Goal: Transaction & Acquisition: Purchase product/service

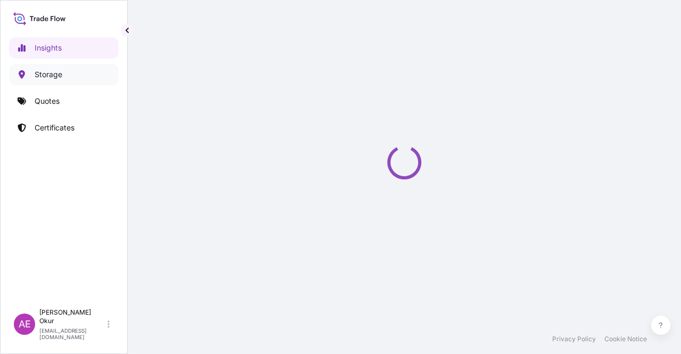
select select "2025"
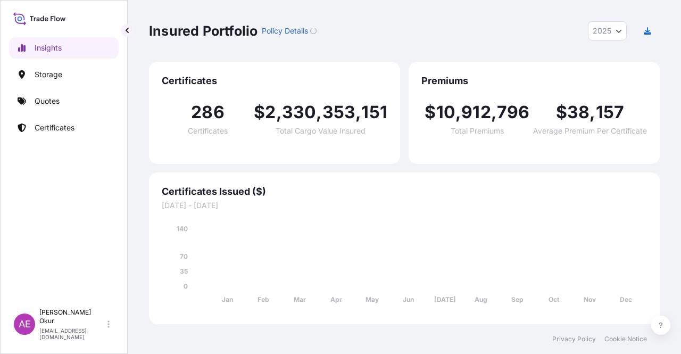
click at [54, 94] on link "Quotes" at bounding box center [64, 101] width 110 height 21
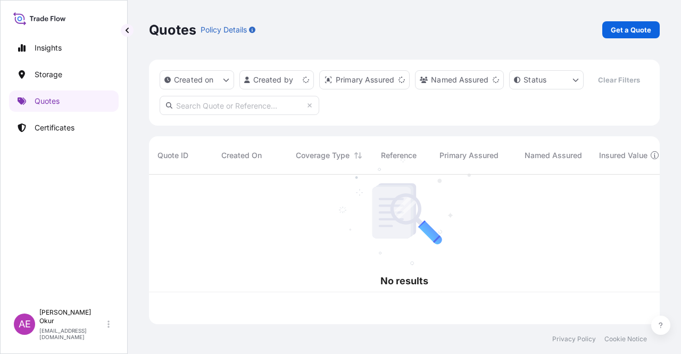
scroll to position [147, 503]
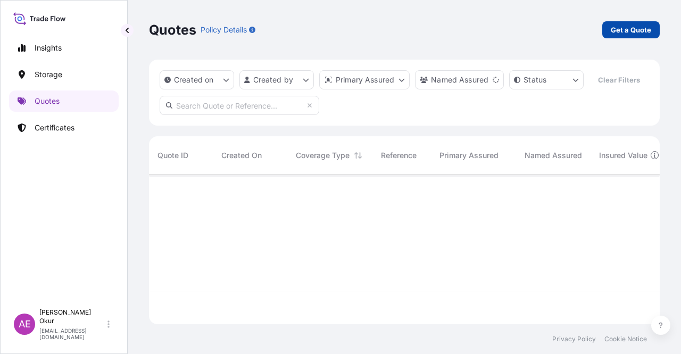
click at [617, 36] on link "Get a Quote" at bounding box center [631, 29] width 57 height 17
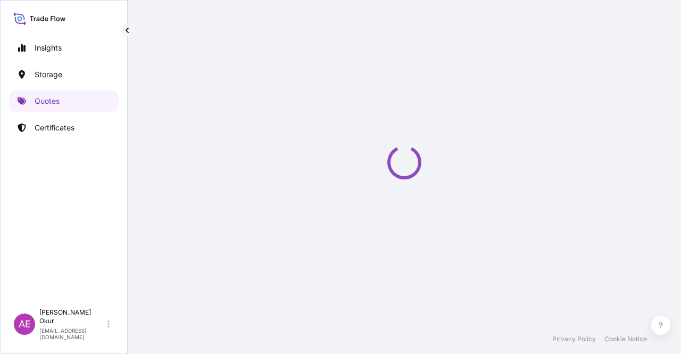
select select "Ocean Vessel"
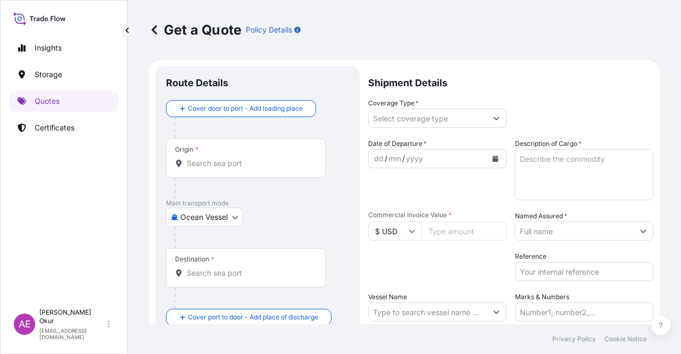
scroll to position [17, 0]
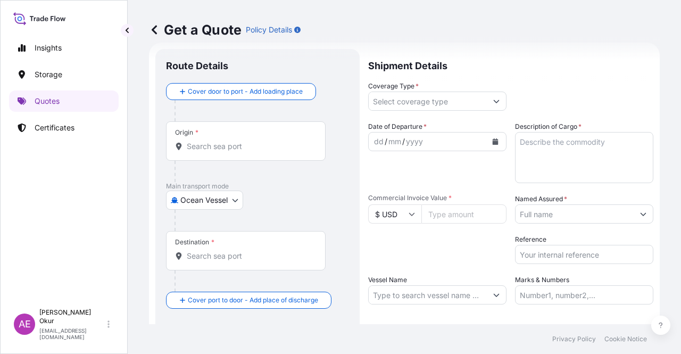
click at [226, 149] on input "Origin *" at bounding box center [250, 146] width 126 height 11
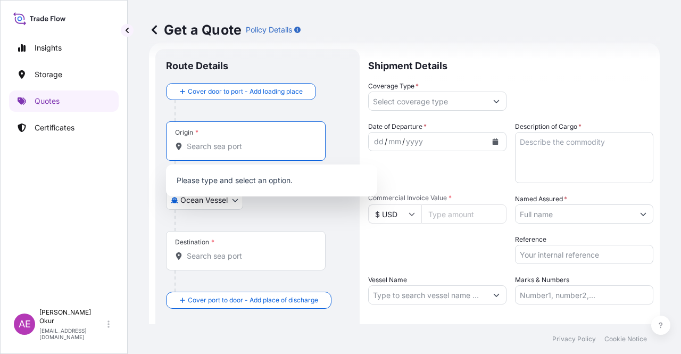
paste input "[GEOGRAPHIC_DATA], [GEOGRAPHIC_DATA]"
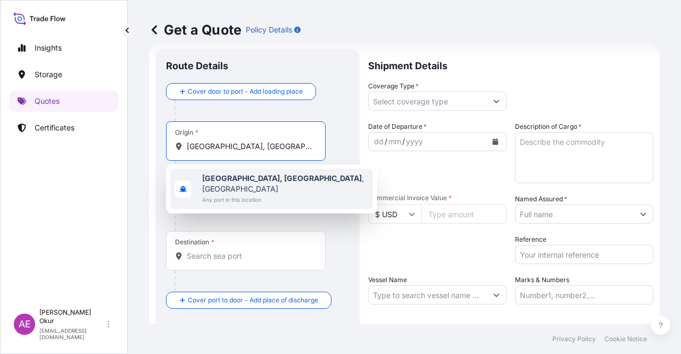
click at [248, 194] on span "Any port in this location" at bounding box center [285, 199] width 167 height 11
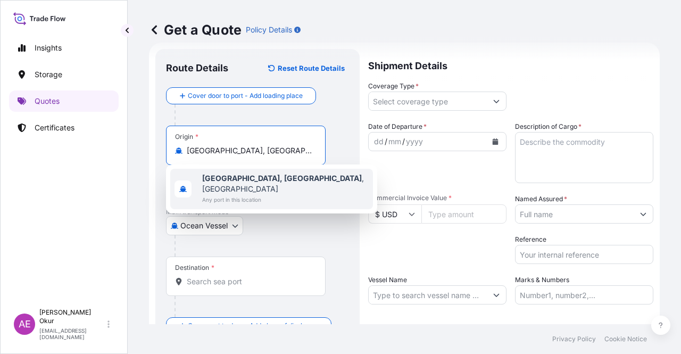
type input "[GEOGRAPHIC_DATA], [GEOGRAPHIC_DATA], [GEOGRAPHIC_DATA]"
click at [239, 170] on input "Text to appear on certificate" at bounding box center [246, 176] width 160 height 19
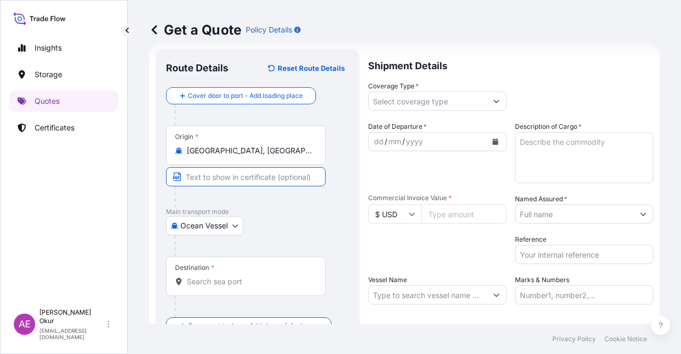
paste input "[GEOGRAPHIC_DATA], [GEOGRAPHIC_DATA]"
type input "[GEOGRAPHIC_DATA], [GEOGRAPHIC_DATA] / [GEOGRAPHIC_DATA]"
click at [231, 270] on div "Destination *" at bounding box center [246, 276] width 160 height 39
click at [231, 276] on input "Destination *" at bounding box center [250, 281] width 126 height 11
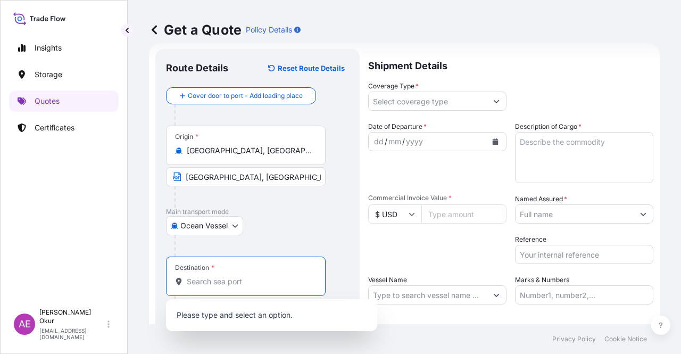
paste input "AIN SOKHNA"
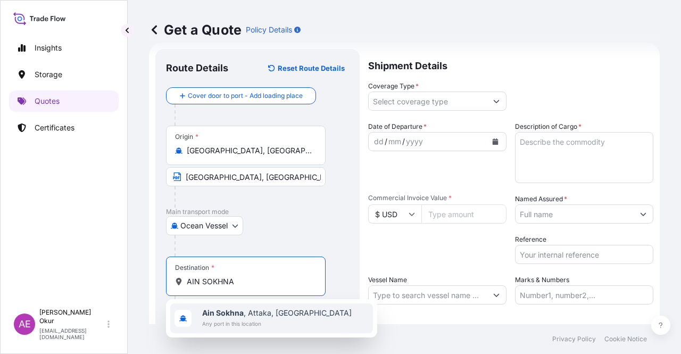
click at [261, 318] on span "Any port in this location" at bounding box center [277, 323] width 150 height 11
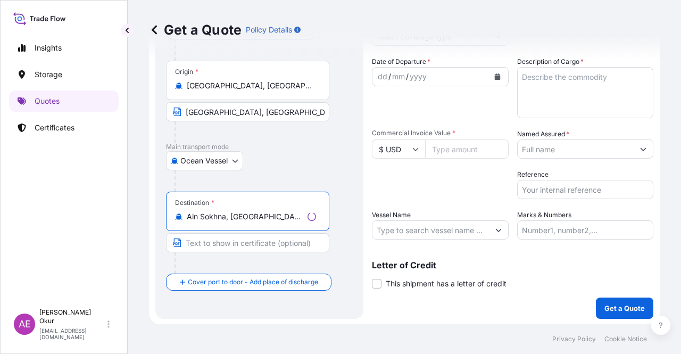
scroll to position [83, 0]
type input "Ain Sokhna, [GEOGRAPHIC_DATA], [GEOGRAPHIC_DATA]"
click at [254, 241] on input "Text to appear on certificate" at bounding box center [247, 242] width 163 height 19
paste input "AIN SOKHNA"
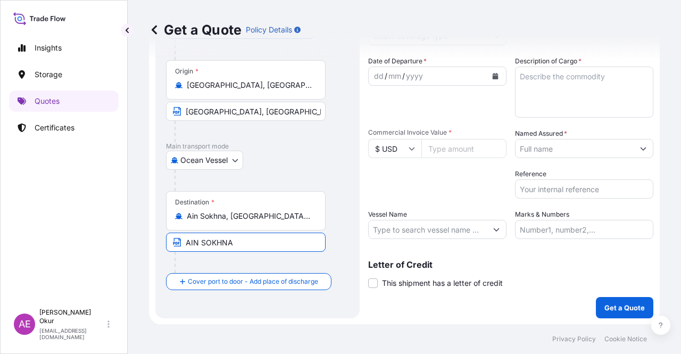
type input "AIN SOKHNA / [GEOGRAPHIC_DATA]"
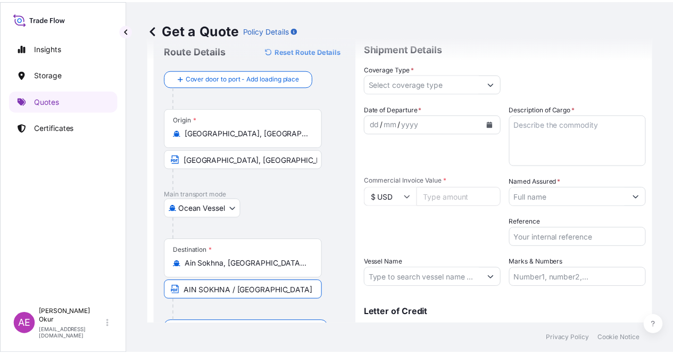
scroll to position [0, 0]
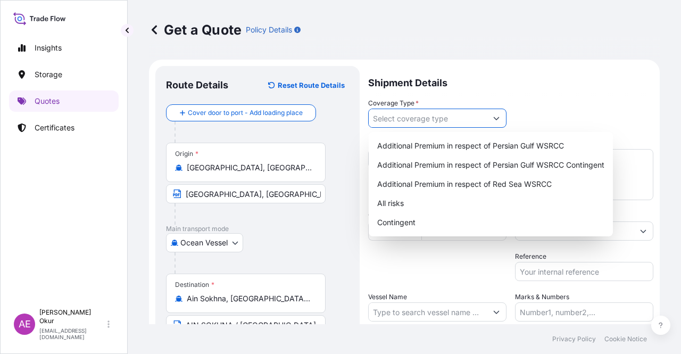
click at [408, 119] on input "Coverage Type *" at bounding box center [428, 118] width 118 height 19
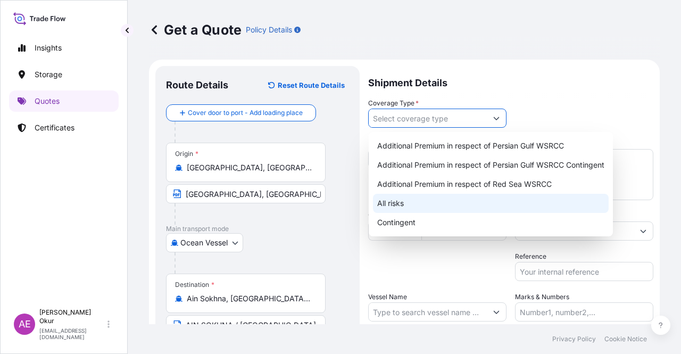
click at [410, 207] on div "All risks" at bounding box center [491, 203] width 236 height 19
type input "All risks"
click at [418, 201] on div "All risks" at bounding box center [491, 203] width 236 height 19
click at [445, 202] on div "All risks" at bounding box center [491, 203] width 236 height 19
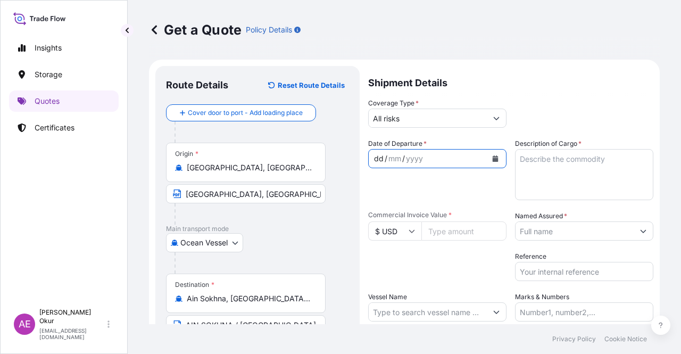
click at [379, 161] on div "dd" at bounding box center [379, 158] width 12 height 13
click at [455, 236] on input "Commercial Invoice Value *" at bounding box center [464, 230] width 85 height 19
paste input "10776448.34"
type input "10776448.34"
click at [540, 175] on textarea "Description of Cargo *" at bounding box center [584, 174] width 138 height 51
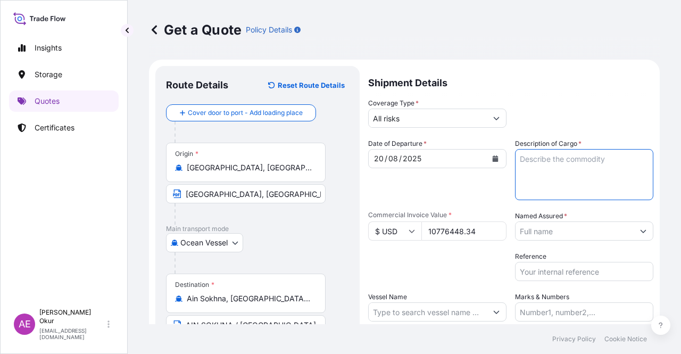
paste textarea "PROPANE"
type textarea "PROPANE"
click at [561, 237] on input "Named Assured *" at bounding box center [575, 230] width 118 height 19
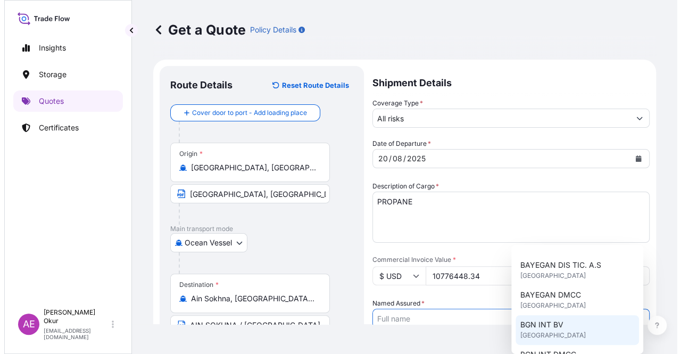
scroll to position [106, 0]
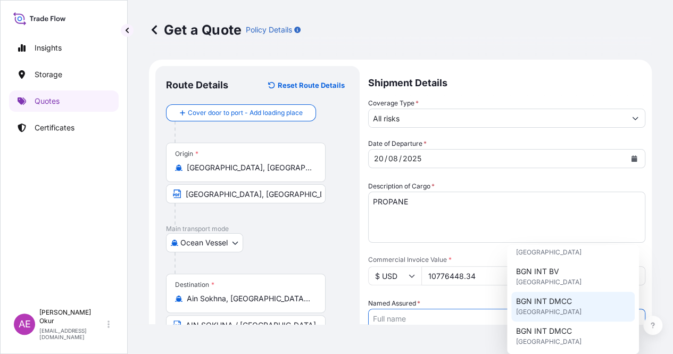
click at [573, 317] on div "BGN INT DMCC [GEOGRAPHIC_DATA]" at bounding box center [574, 307] width 124 height 30
type input "BGN INT DMCC"
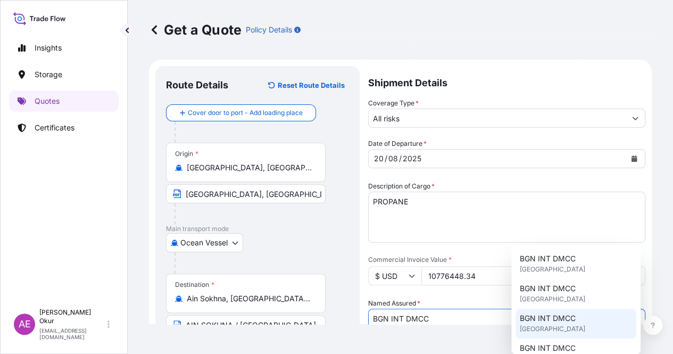
click at [559, 290] on span "BGN INT DMCC" at bounding box center [548, 288] width 56 height 11
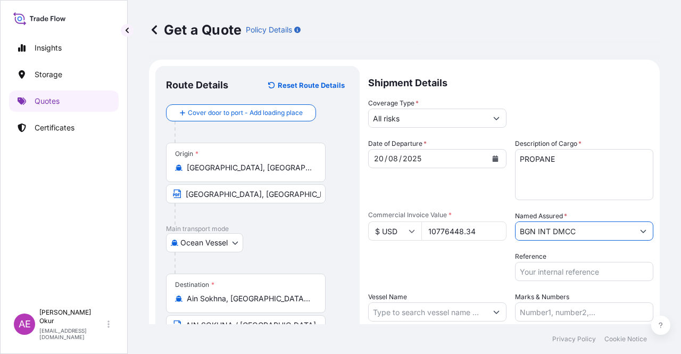
scroll to position [83, 0]
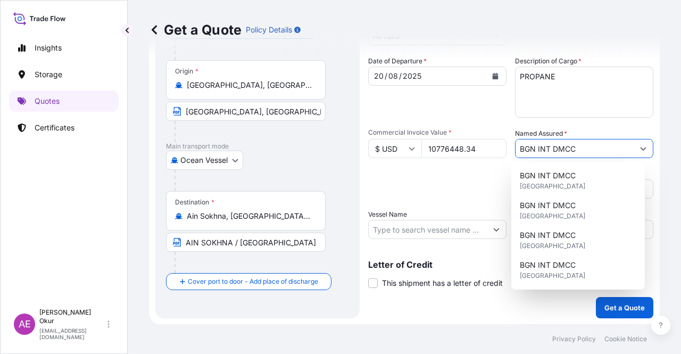
click at [420, 236] on input "Vessel Name" at bounding box center [428, 229] width 118 height 19
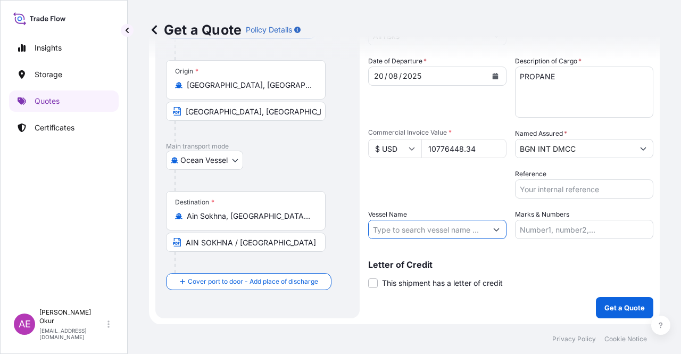
paste input "BELLA NIAGARA"
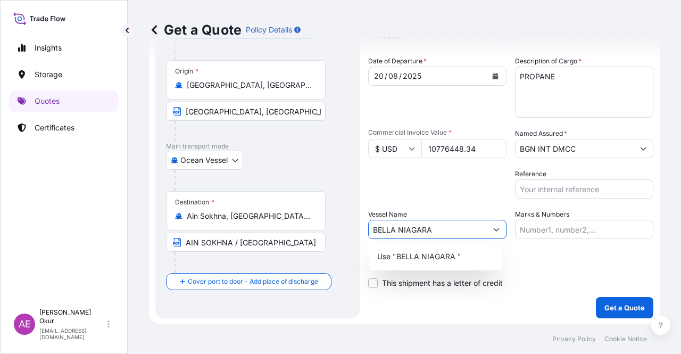
click at [426, 259] on p "Use "BELLA NIAGARA "" at bounding box center [419, 256] width 84 height 11
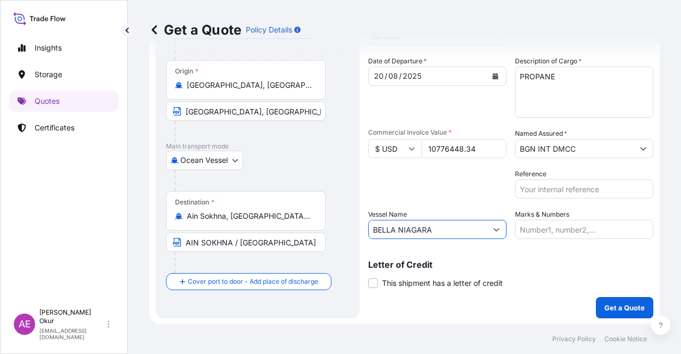
type input "BELLA NIAGARA"
click at [563, 233] on input "Marks & Numbers" at bounding box center [584, 229] width 138 height 19
click at [541, 227] on input "PO NO:25Y0151600 Quantity M/Tonn: 26,000 Premium: USD 3,37" at bounding box center [584, 229] width 138 height 19
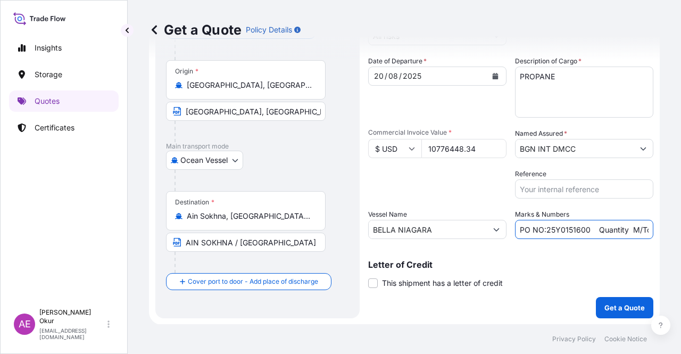
drag, startPoint x: 541, startPoint y: 227, endPoint x: 586, endPoint y: 232, distance: 44.4
click at [586, 232] on input "PO NO:25Y0151600 Quantity M/Tonn: 26,000 Premium: USD 3,37" at bounding box center [584, 229] width 138 height 19
paste input "84200"
drag, startPoint x: 609, startPoint y: 224, endPoint x: 647, endPoint y: 223, distance: 38.9
click at [647, 223] on form "Route Details Reset Route Details Cover door to port - Add loading place Place …" at bounding box center [404, 151] width 511 height 348
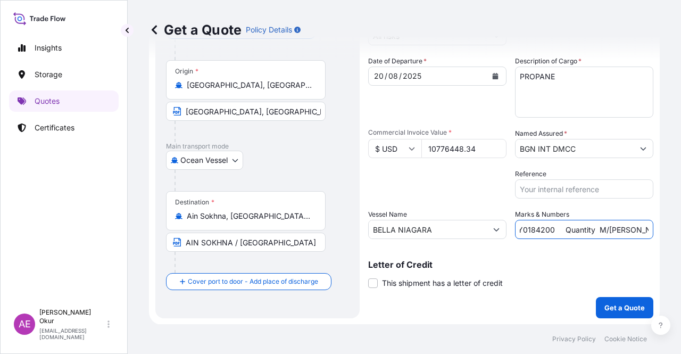
scroll to position [0, 119]
click at [599, 224] on input "PO NO:25Y0184200 Quantity M/[PERSON_NAME]: 26,000 Premium: USD 3,37" at bounding box center [584, 229] width 138 height 19
drag, startPoint x: 545, startPoint y: 229, endPoint x: 568, endPoint y: 230, distance: 23.4
click at [568, 230] on input "PO NO:25Y0184200 Quantity M/[PERSON_NAME]: 26,000 Premium: USD 3,37" at bounding box center [584, 229] width 138 height 19
paste input "18.484,474"
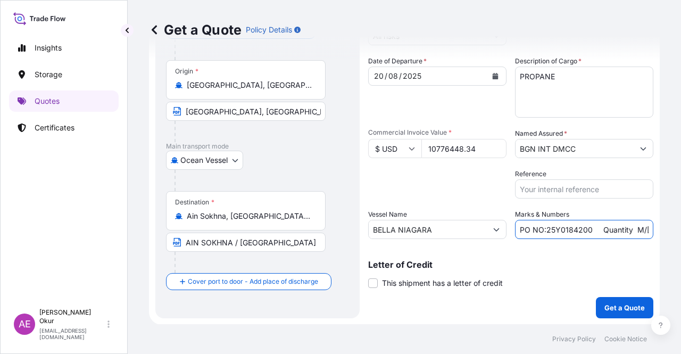
scroll to position [0, 133]
drag, startPoint x: 615, startPoint y: 232, endPoint x: 681, endPoint y: 231, distance: 65.5
click at [681, 231] on div "Get a Quote Policy Details Route Details Reset Route Details Cover door to port…" at bounding box center [405, 162] width 554 height 324
click at [563, 239] on div "Shipment Details Coverage Type * All risks Date of Departure * [DATE] Cargo Cat…" at bounding box center [510, 150] width 285 height 335
drag, startPoint x: 626, startPoint y: 226, endPoint x: 679, endPoint y: 226, distance: 53.2
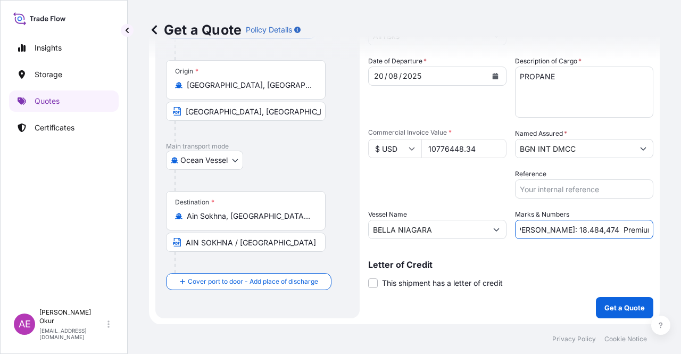
click at [681, 226] on div "Get a Quote Policy Details Route Details Reset Route Details Cover door to port…" at bounding box center [405, 162] width 554 height 324
click at [625, 226] on input "PO NO:25Y0184200 Quantity M/[PERSON_NAME]: 18.484,474 Premium: USD 3,37" at bounding box center [584, 229] width 138 height 19
drag, startPoint x: 625, startPoint y: 226, endPoint x: 678, endPoint y: 232, distance: 54.1
click at [678, 228] on div "Get a Quote Policy Details Route Details Reset Route Details Cover door to port…" at bounding box center [405, 162] width 554 height 324
paste input "1.185,41"
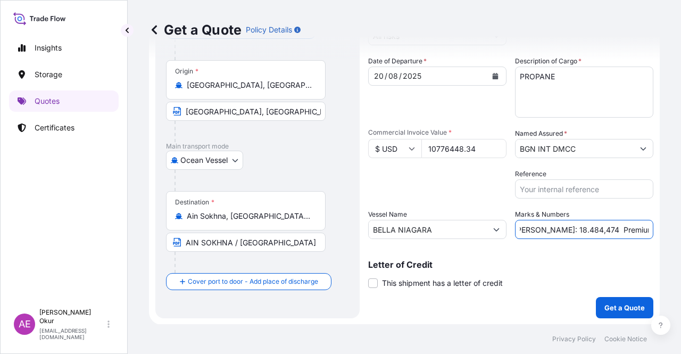
scroll to position [0, 142]
click at [615, 229] on input "PO NO:25Y0184200 Quantity M/[PERSON_NAME]: 18.484,474 Premium: USD1.185,41" at bounding box center [584, 229] width 138 height 19
type input "PO NO:25Y0184200 Quantity M/[PERSON_NAME]: 18.484,474 Premium: USD 1.185,41"
click at [617, 306] on p "Get a Quote" at bounding box center [625, 307] width 40 height 11
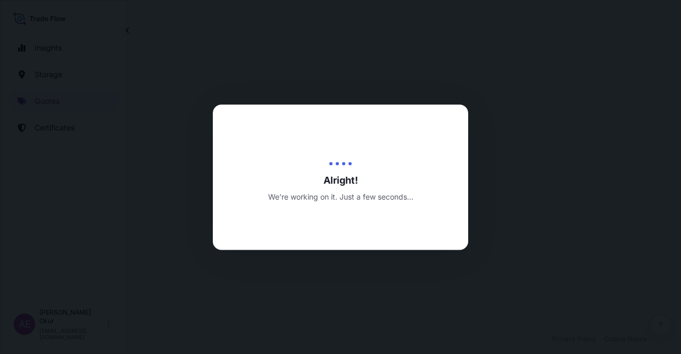
select select "Ocean Vessel"
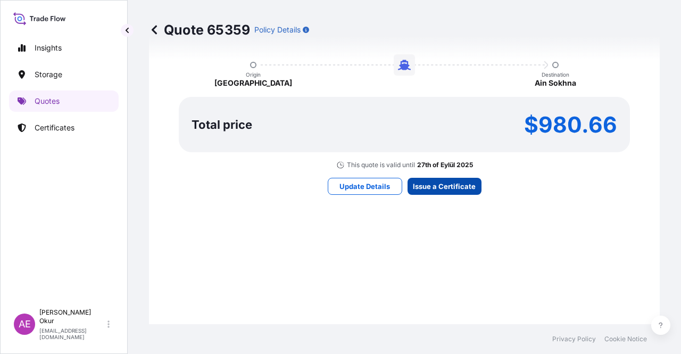
click at [432, 175] on div "Here's your insurance offer Primary Assured BGN Int Holding All risk coverage C…" at bounding box center [404, 58] width 481 height 619
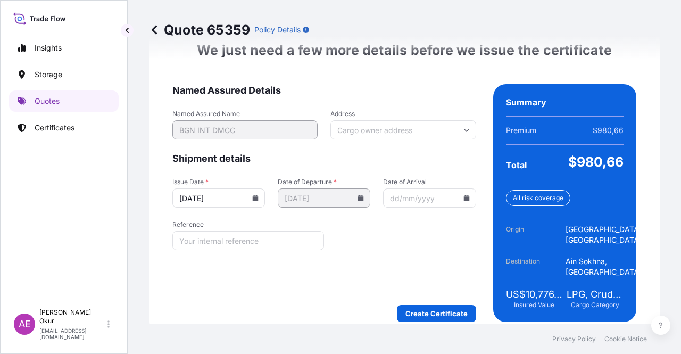
scroll to position [1382, 0]
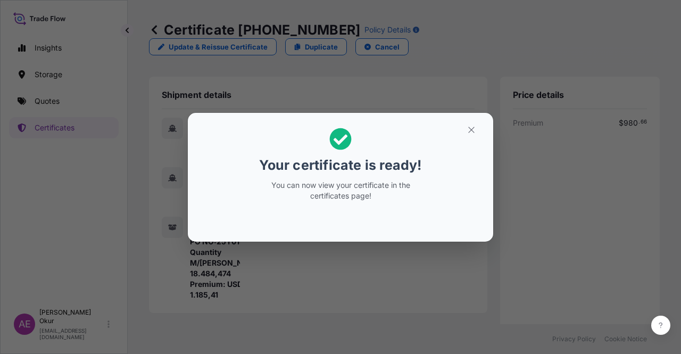
click at [471, 131] on icon "button" at bounding box center [472, 130] width 10 height 10
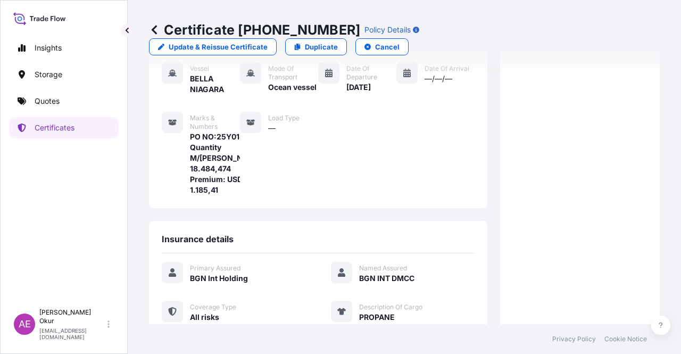
scroll to position [277, 0]
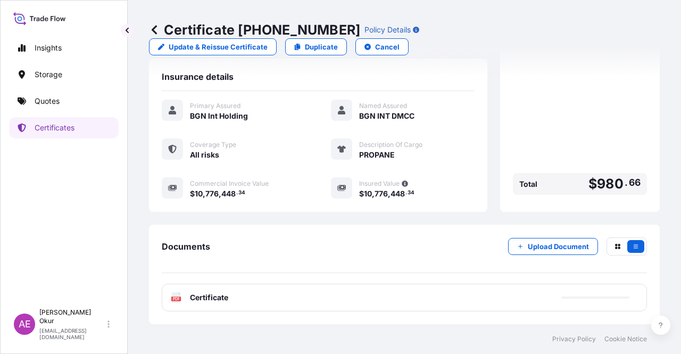
click at [216, 290] on div "PDF Certificate" at bounding box center [405, 298] width 486 height 28
click at [198, 301] on span "Certificate" at bounding box center [209, 297] width 38 height 11
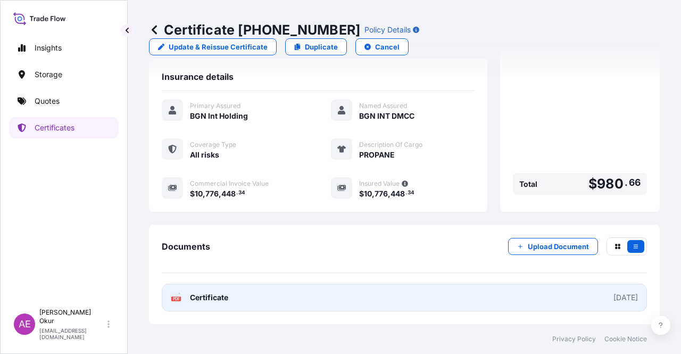
click at [198, 301] on span "Certificate" at bounding box center [209, 297] width 38 height 11
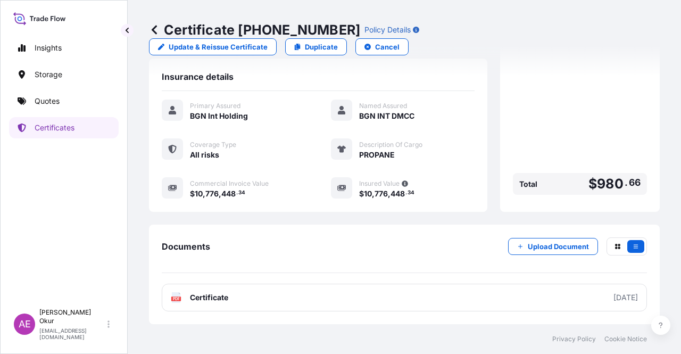
click at [67, 105] on link "Quotes" at bounding box center [64, 101] width 110 height 21
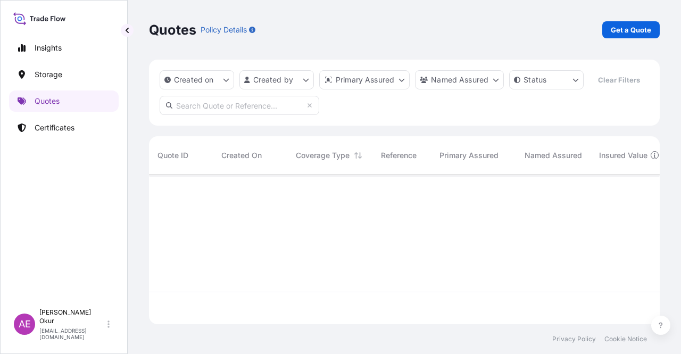
scroll to position [147, 503]
click at [638, 25] on p "Get a Quote" at bounding box center [631, 29] width 40 height 11
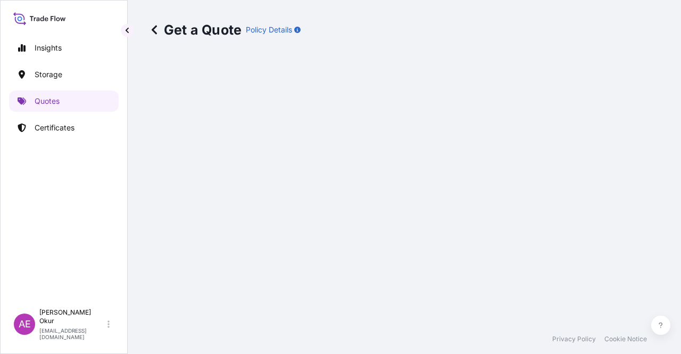
select select "Ocean Vessel"
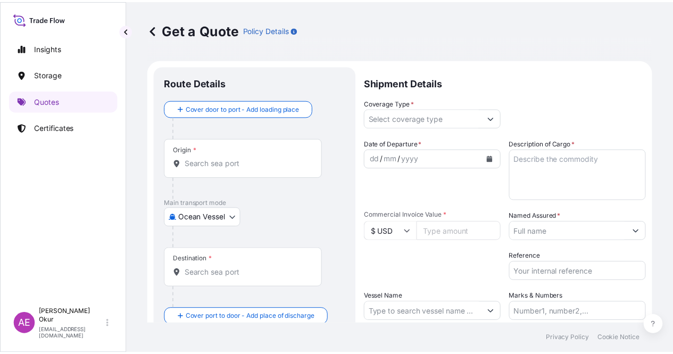
scroll to position [17, 0]
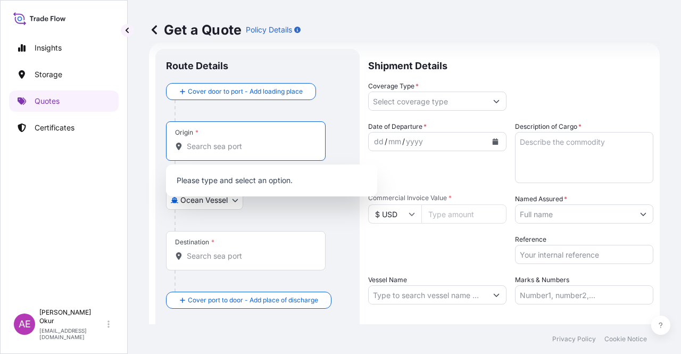
click at [228, 149] on input "Origin *" at bounding box center [250, 146] width 126 height 11
paste input "[GEOGRAPHIC_DATA], [GEOGRAPHIC_DATA]"
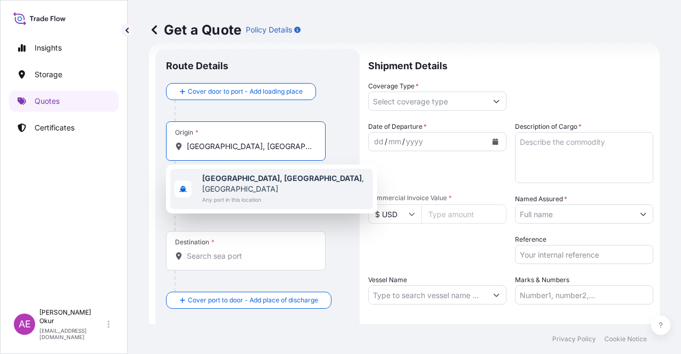
click at [248, 194] on span "Any port in this location" at bounding box center [285, 199] width 167 height 11
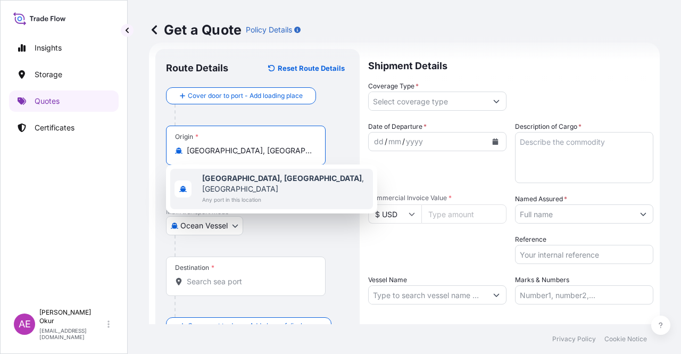
type input "[GEOGRAPHIC_DATA], [GEOGRAPHIC_DATA], [GEOGRAPHIC_DATA]"
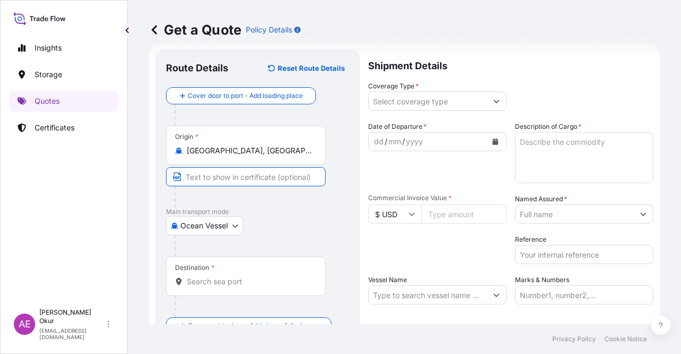
click at [246, 180] on input "Text to appear on certificate" at bounding box center [246, 176] width 160 height 19
paste input "[GEOGRAPHIC_DATA], [GEOGRAPHIC_DATA]"
type input "[GEOGRAPHIC_DATA], [GEOGRAPHIC_DATA] / [GEOGRAPHIC_DATA]"
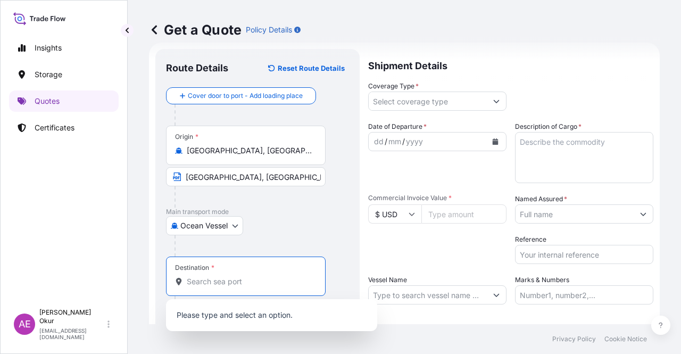
click at [272, 283] on input "Destination *" at bounding box center [250, 281] width 126 height 11
paste input "AIN SOKHNA"
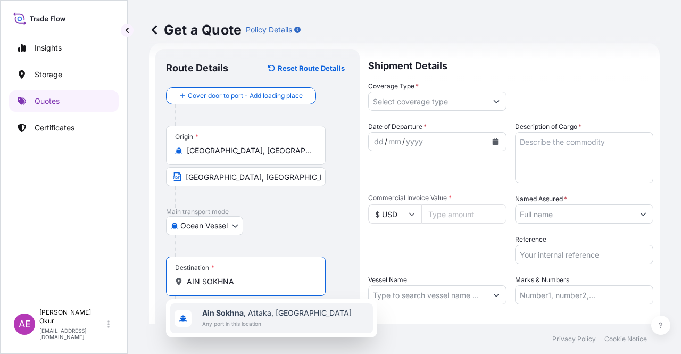
click at [263, 311] on span "Ain Sokhna , [GEOGRAPHIC_DATA], [GEOGRAPHIC_DATA]" at bounding box center [277, 313] width 150 height 11
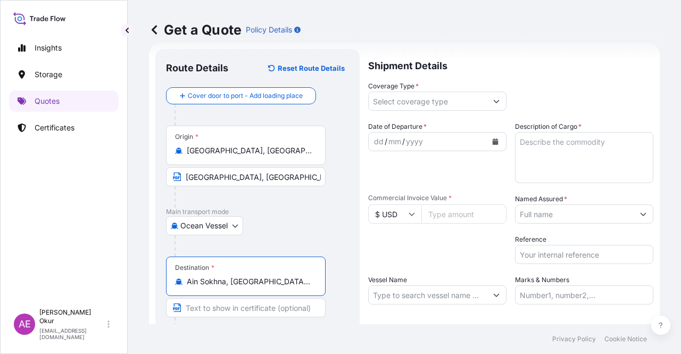
type input "Ain Sokhna, [GEOGRAPHIC_DATA], [GEOGRAPHIC_DATA]"
click at [262, 301] on input "Text to appear on certificate" at bounding box center [246, 307] width 160 height 19
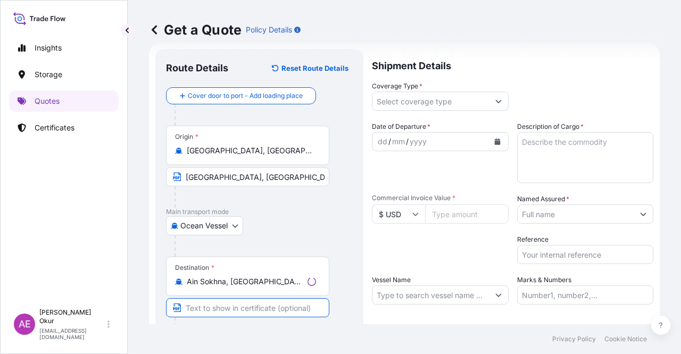
paste input "AIN SOKHNA"
type input "AIN SOKHNA / [GEOGRAPHIC_DATA]"
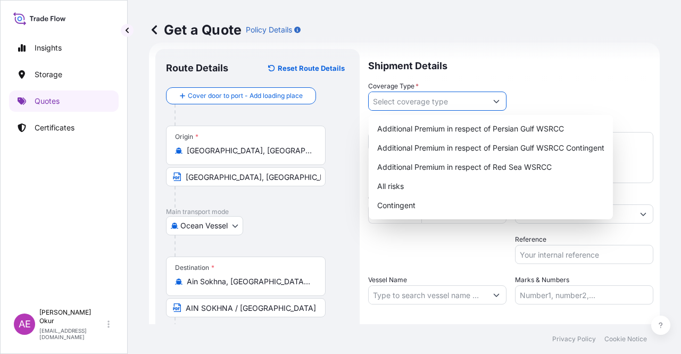
click at [421, 109] on input "Coverage Type *" at bounding box center [428, 101] width 118 height 19
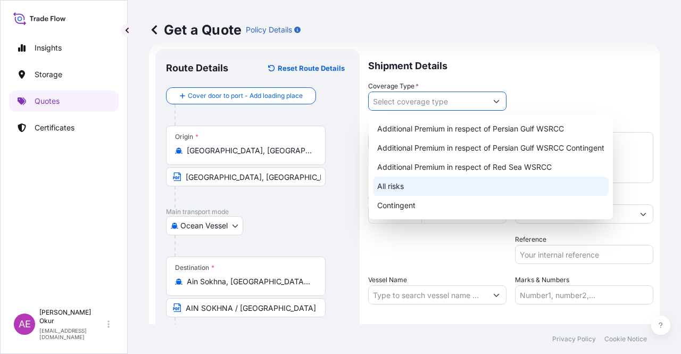
click at [412, 185] on div "All risks" at bounding box center [491, 186] width 236 height 19
type input "All risks"
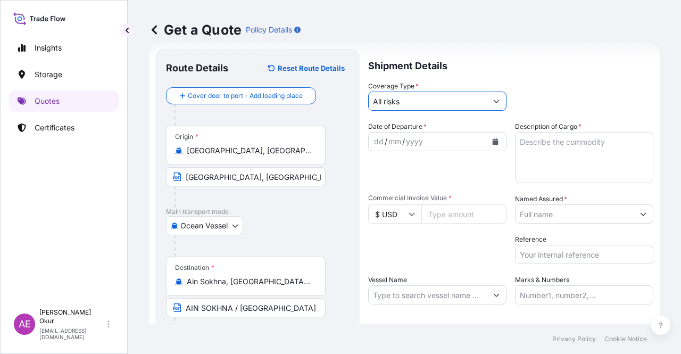
click at [373, 143] on div "dd" at bounding box center [379, 141] width 12 height 13
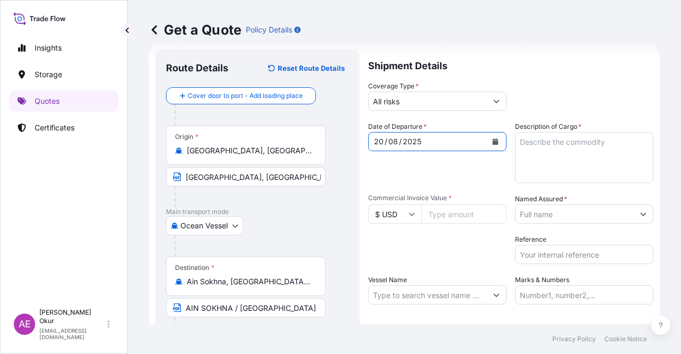
click at [569, 174] on textarea "Description of Cargo *" at bounding box center [584, 157] width 138 height 51
paste textarea "BUTANE"
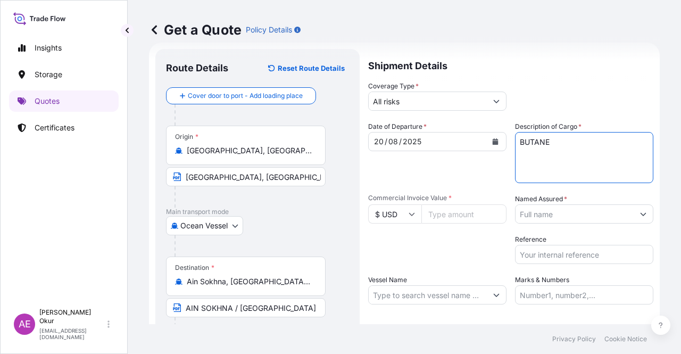
type textarea "BUTANE"
click at [457, 210] on input "Commercial Invoice Value *" at bounding box center [464, 213] width 85 height 19
paste input "14190838.55"
type input "14190838.55"
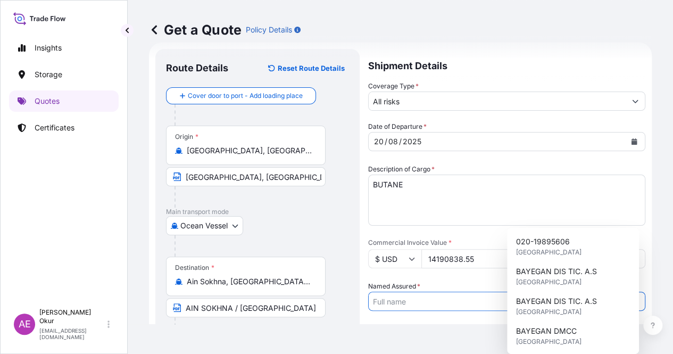
click at [592, 292] on input "Named Assured *" at bounding box center [497, 301] width 257 height 19
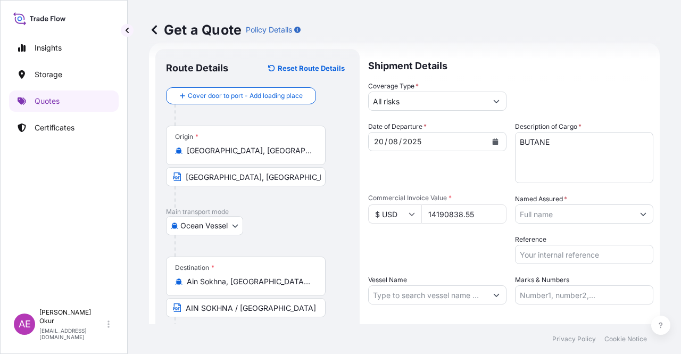
click at [598, 208] on input "Named Assured *" at bounding box center [575, 213] width 118 height 19
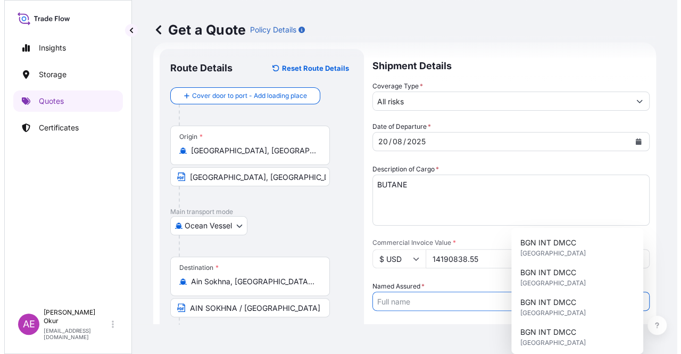
scroll to position [160, 0]
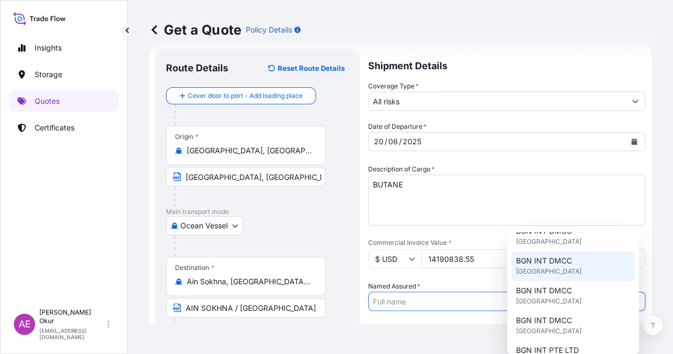
click at [575, 274] on div "BGN INT DMCC [GEOGRAPHIC_DATA]" at bounding box center [574, 266] width 124 height 30
type input "BGN INT DMCC"
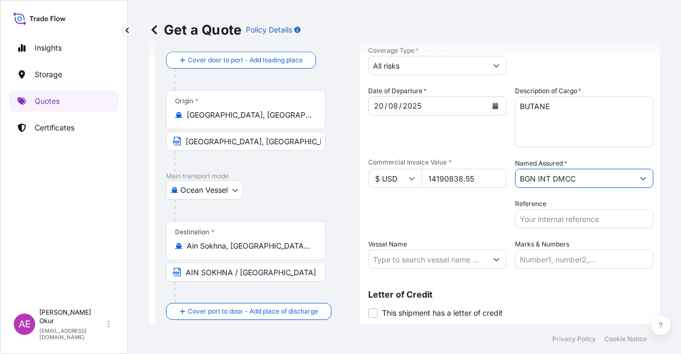
scroll to position [83, 0]
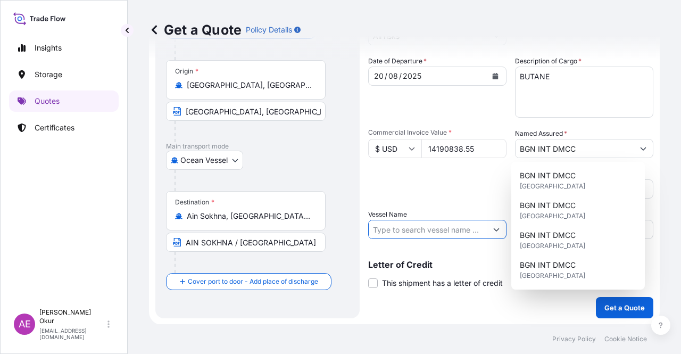
click at [403, 232] on input "Vessel Name" at bounding box center [428, 229] width 118 height 19
paste input "BELLA NIAGARA"
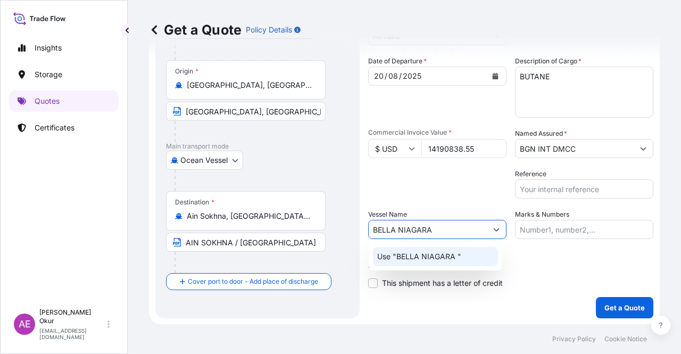
click at [420, 256] on p "Use "BELLA NIAGARA "" at bounding box center [419, 256] width 84 height 11
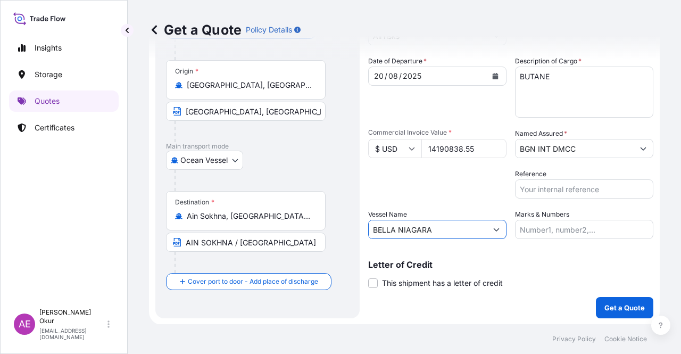
type input "BELLA NIAGARA"
click at [599, 227] on input "Marks & Numbers" at bounding box center [584, 229] width 138 height 19
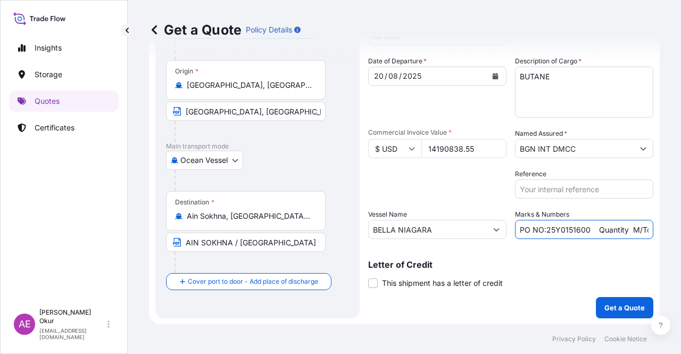
drag, startPoint x: 541, startPoint y: 228, endPoint x: 585, endPoint y: 229, distance: 43.1
click at [585, 229] on input "PO NO:25Y0151600 Quantity M/Tonn: 26,000 Premium: USD 3,37" at bounding box center [584, 229] width 138 height 19
paste input "84300"
drag, startPoint x: 627, startPoint y: 228, endPoint x: 655, endPoint y: 229, distance: 27.7
click at [655, 229] on div "Get a Quote Policy Details Route Details Reset Route Details Cover door to port…" at bounding box center [405, 162] width 554 height 324
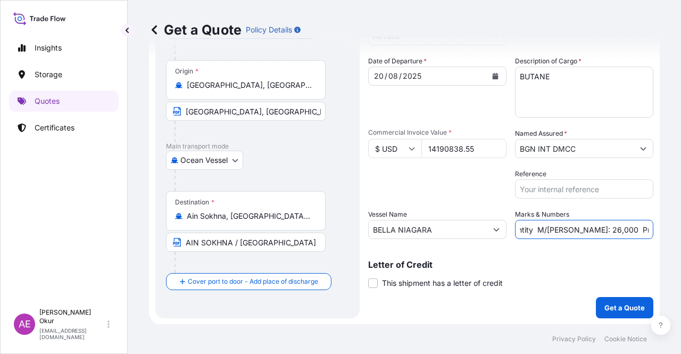
scroll to position [0, 119]
click at [598, 229] on input "PO NO:25Y0184300 Quantity M/[PERSON_NAME]: 26,000 Premium: USD 3,37" at bounding box center [584, 229] width 138 height 19
drag, startPoint x: 546, startPoint y: 226, endPoint x: 554, endPoint y: 229, distance: 8.6
click at [574, 230] on input "PO NO:25Y0184300 Quantity M/[PERSON_NAME]: 26,000 Premium: USD 3,37" at bounding box center [584, 229] width 138 height 19
drag, startPoint x: 545, startPoint y: 227, endPoint x: 567, endPoint y: 231, distance: 22.1
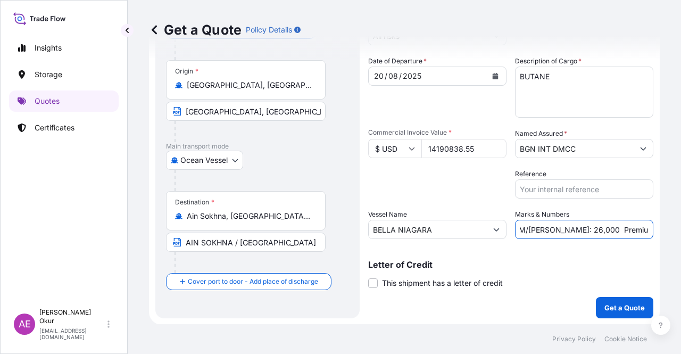
click at [567, 231] on input "PO NO:25Y0184300 Quantity M/[PERSON_NAME]: 26,000 Premium: USD 3,37" at bounding box center [584, 229] width 138 height 19
paste input "5.546,064"
drag, startPoint x: 660, startPoint y: 228, endPoint x: 681, endPoint y: 229, distance: 20.8
click at [681, 229] on div "Get a Quote Policy Details Route Details Reset Route Details Cover door to port…" at bounding box center [405, 162] width 554 height 324
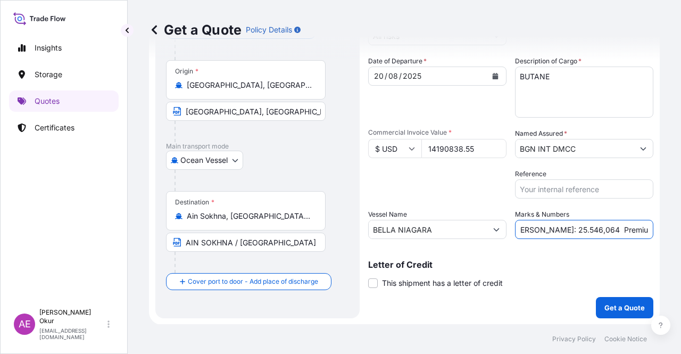
click at [644, 227] on input "PO NO:25Y0184300 Quantity M/[PERSON_NAME]: 25.546,064 Premium: USD 3,37" at bounding box center [584, 229] width 138 height 19
drag, startPoint x: 625, startPoint y: 228, endPoint x: 681, endPoint y: 231, distance: 56.0
click at [681, 231] on div "Get a Quote Policy Details Route Details Reset Route Details Cover door to port…" at bounding box center [405, 162] width 554 height 324
paste input "1.560,99"
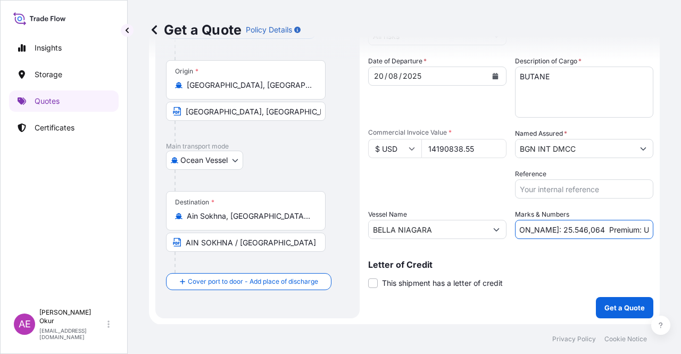
type input "PO NO:25Y0184300 Quantity M/[PERSON_NAME]: 25.546,064 Premium: USD 1.560,99"
drag, startPoint x: 611, startPoint y: 224, endPoint x: 681, endPoint y: 232, distance: 70.2
click at [681, 232] on div "Get a Quote Policy Details Route Details Reset Route Details Cover door to port…" at bounding box center [405, 162] width 554 height 324
click at [612, 232] on input "PO NO:25Y0184300 Quantity M/[PERSON_NAME]: 25.546,064 Premium: USD 1.560,99" at bounding box center [584, 229] width 138 height 19
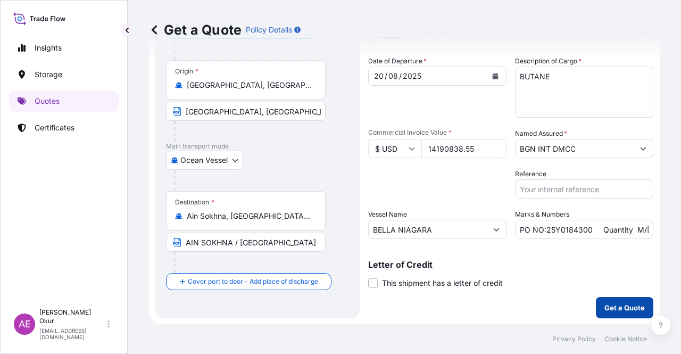
click at [609, 299] on button "Get a Quote" at bounding box center [624, 307] width 57 height 21
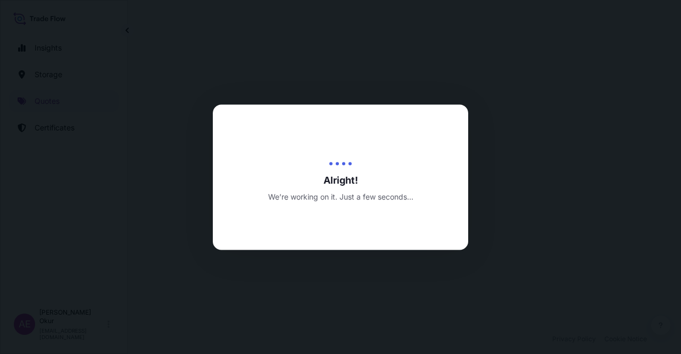
select select "Ocean Vessel"
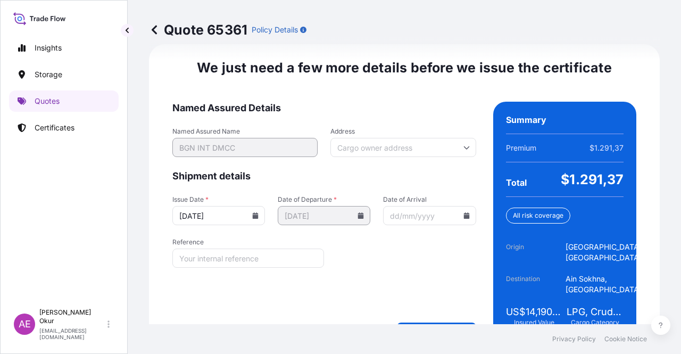
scroll to position [1382, 0]
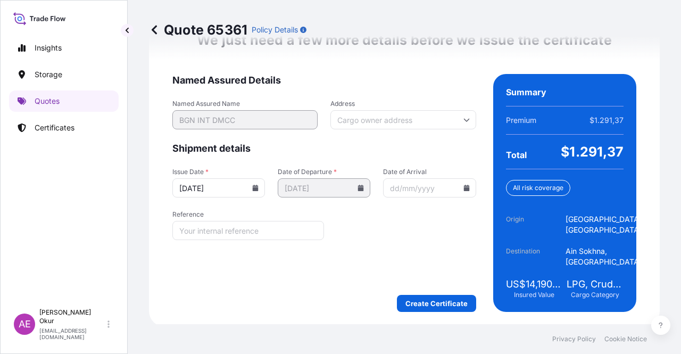
click at [440, 318] on div "We just need a few more details before we issue the certificate Named Assured D…" at bounding box center [404, 172] width 511 height 310
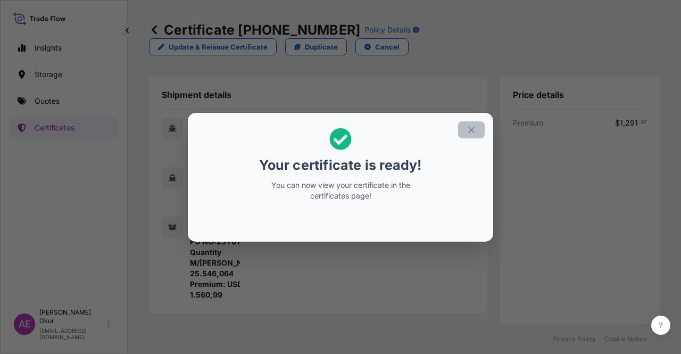
click at [475, 125] on icon "button" at bounding box center [472, 130] width 10 height 10
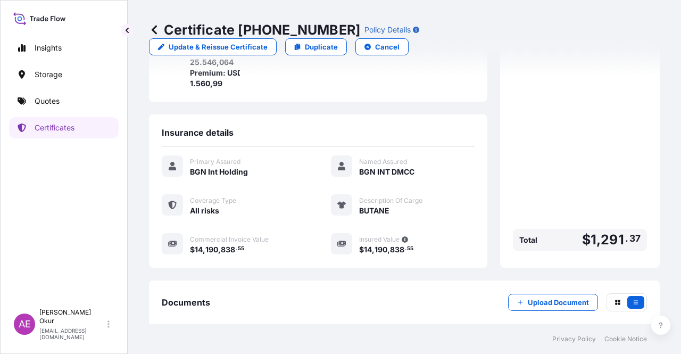
scroll to position [277, 0]
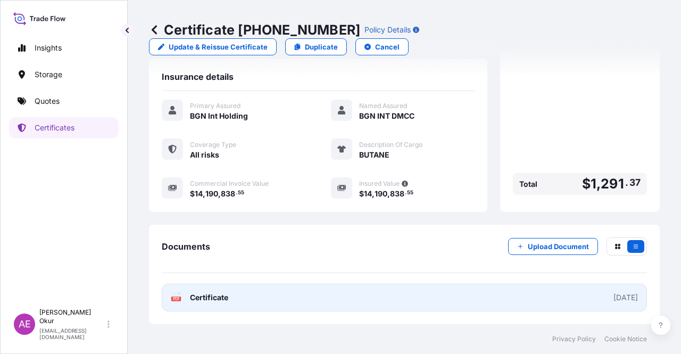
click at [228, 298] on span "Certificate" at bounding box center [209, 297] width 38 height 11
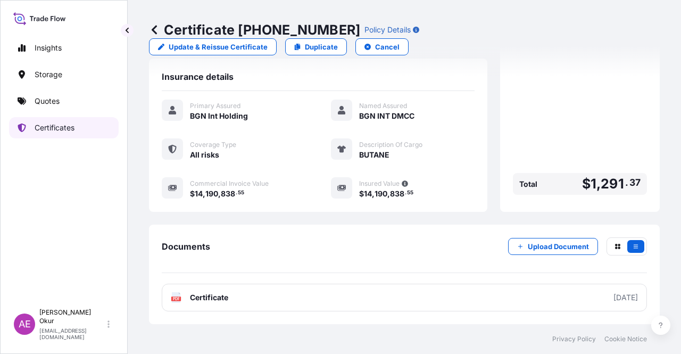
click at [68, 112] on div "Insights Storage Quotes Certificates" at bounding box center [64, 166] width 110 height 276
click at [68, 110] on link "Quotes" at bounding box center [64, 101] width 110 height 21
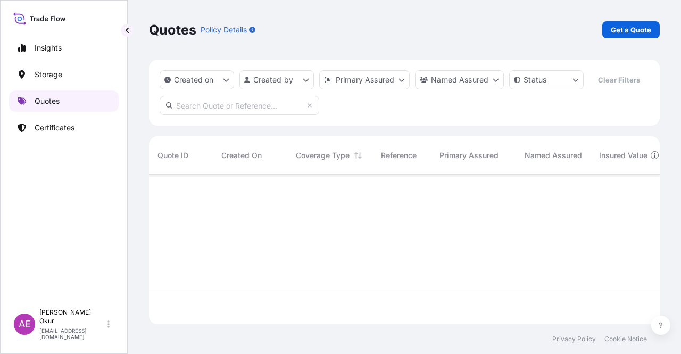
scroll to position [147, 503]
click at [654, 24] on link "Get a Quote" at bounding box center [631, 29] width 57 height 17
select select "Ocean Vessel"
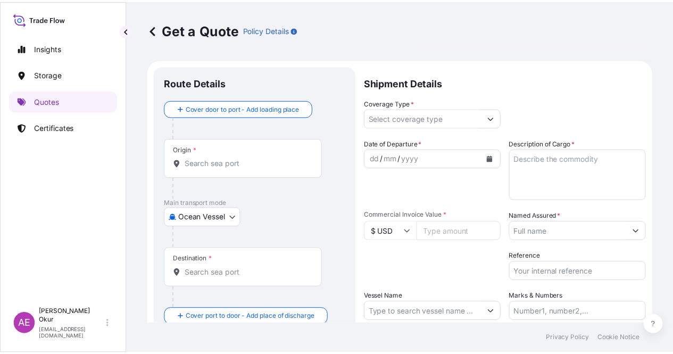
scroll to position [17, 0]
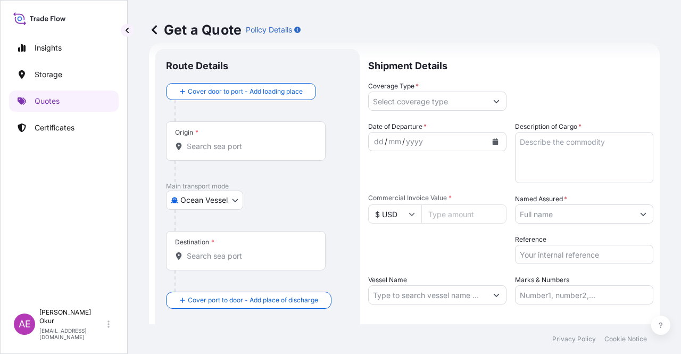
drag, startPoint x: 294, startPoint y: 122, endPoint x: 281, endPoint y: 132, distance: 16.1
click at [293, 122] on div "Origin *" at bounding box center [246, 140] width 160 height 39
click at [293, 141] on input "Origin *" at bounding box center [250, 146] width 126 height 11
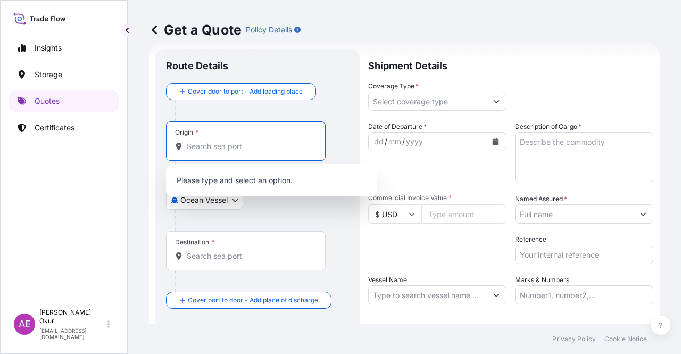
click at [271, 141] on input "Origin *" at bounding box center [250, 146] width 126 height 11
paste input "[PERSON_NAME]"
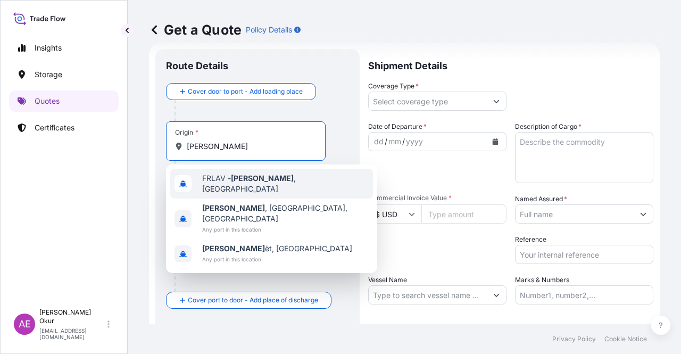
click at [263, 185] on span "FRLAV - [GEOGRAPHIC_DATA] , [GEOGRAPHIC_DATA]" at bounding box center [285, 183] width 167 height 21
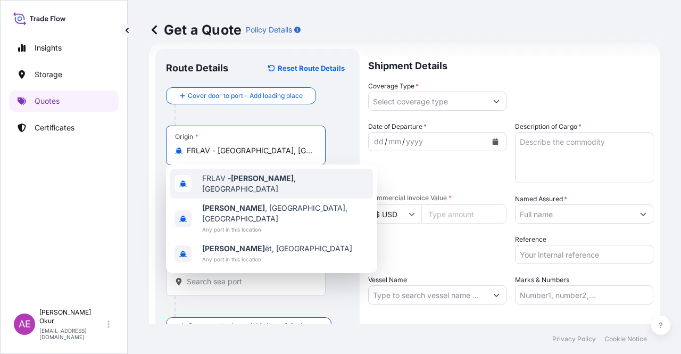
type input "FRLAV - [GEOGRAPHIC_DATA], [GEOGRAPHIC_DATA]"
click at [242, 172] on input "Text to appear on certificate" at bounding box center [246, 176] width 160 height 19
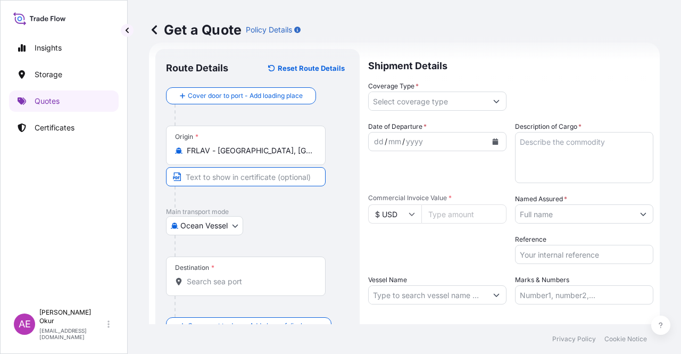
paste input "[PERSON_NAME]"
type input "[PERSON_NAME] / [GEOGRAPHIC_DATA]"
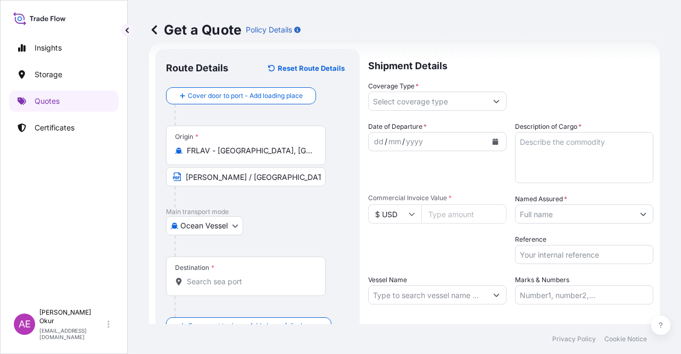
click at [253, 274] on div "Destination *" at bounding box center [246, 276] width 160 height 39
click at [253, 276] on input "Destination *" at bounding box center [250, 281] width 126 height 11
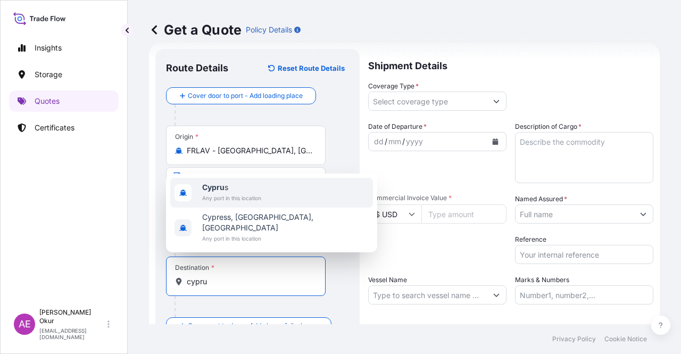
click at [240, 193] on span "Cypru s" at bounding box center [231, 187] width 59 height 11
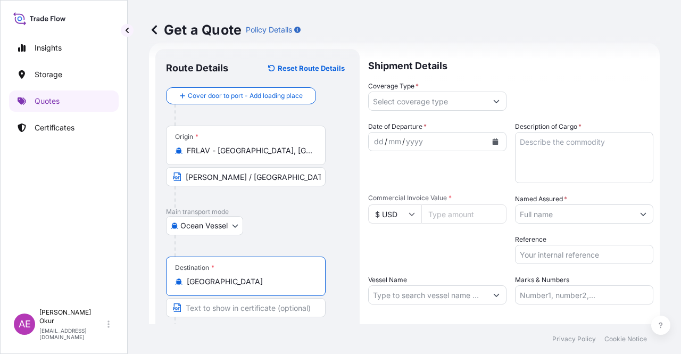
type input "[GEOGRAPHIC_DATA]"
click at [221, 311] on input "Text to appear on certificate" at bounding box center [246, 307] width 160 height 19
type input "VASSILIKO / [GEOGRAPHIC_DATA]"
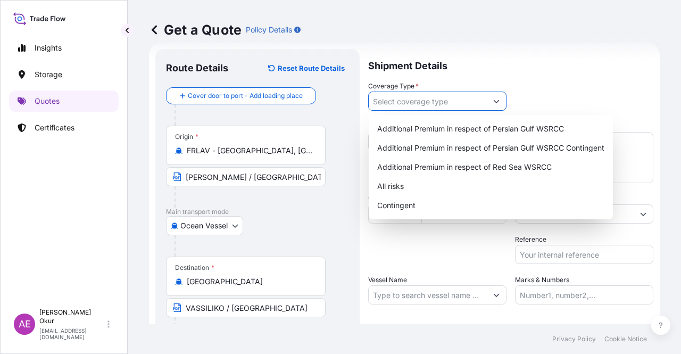
click at [436, 110] on input "Coverage Type *" at bounding box center [428, 101] width 118 height 19
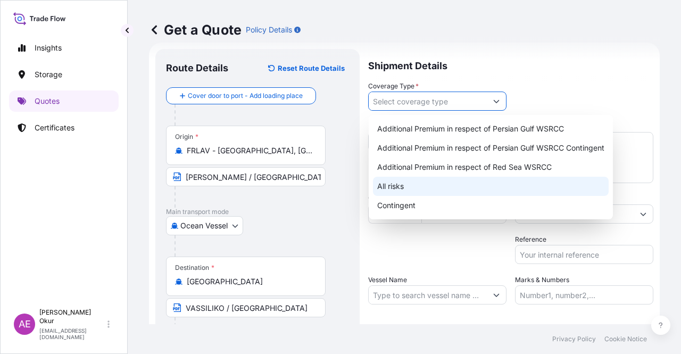
click at [418, 184] on div "All risks" at bounding box center [491, 186] width 236 height 19
type input "All risks"
click at [381, 186] on div "All risks" at bounding box center [491, 186] width 236 height 19
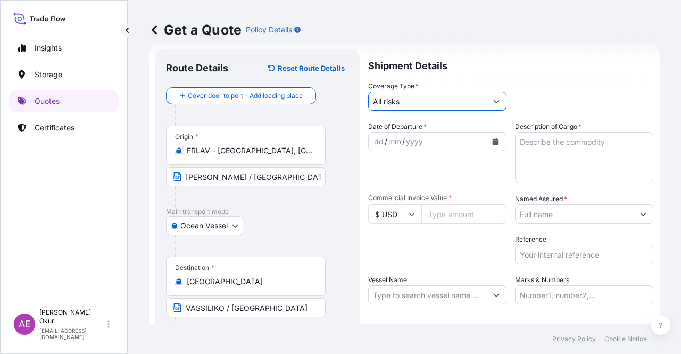
click at [377, 144] on div "dd" at bounding box center [379, 141] width 12 height 13
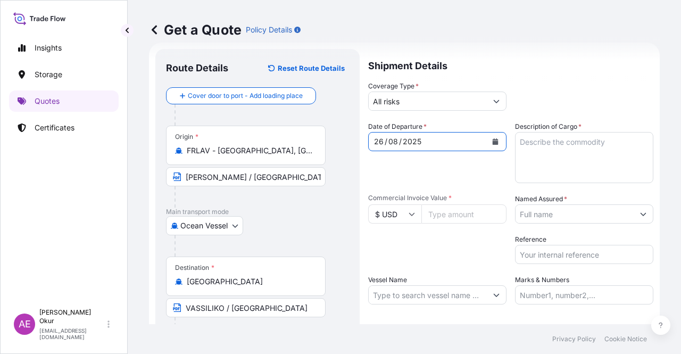
click at [541, 152] on textarea "Description of Cargo *" at bounding box center [584, 157] width 138 height 51
paste textarea "GASOLINE"
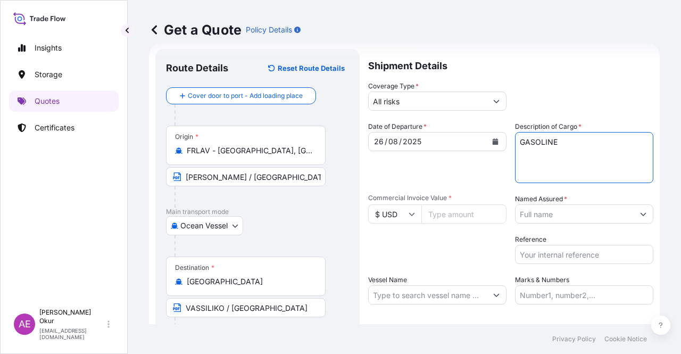
type textarea "GASOLINE"
click at [450, 217] on input "Commercial Invoice Value *" at bounding box center [464, 213] width 85 height 19
paste input "29285262.16"
type input "29285262.16"
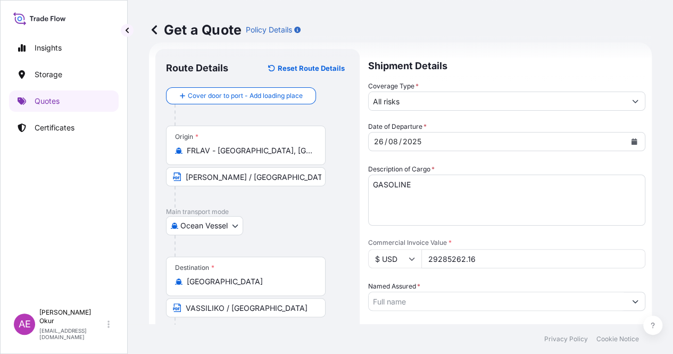
click at [556, 292] on input "Named Assured *" at bounding box center [497, 301] width 257 height 19
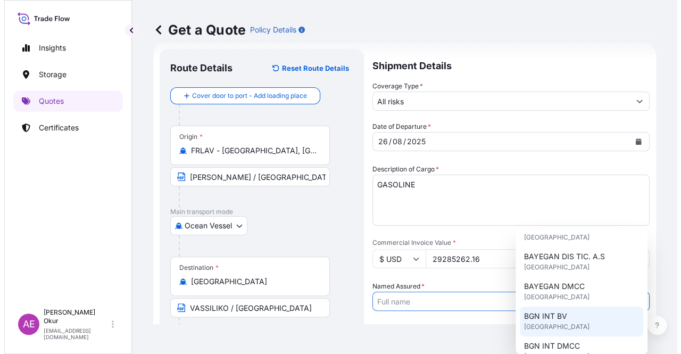
scroll to position [106, 0]
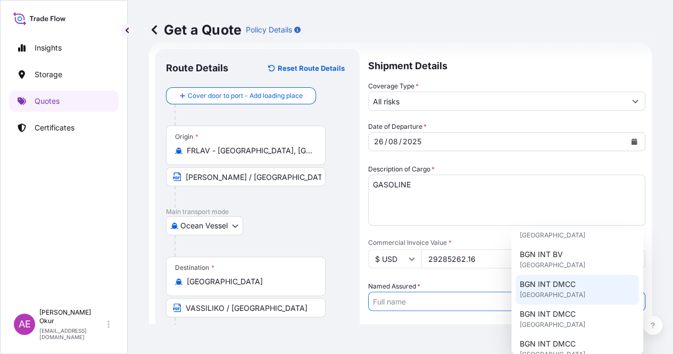
click at [565, 295] on span "[GEOGRAPHIC_DATA]" at bounding box center [552, 295] width 65 height 11
type input "BGN INT DMCC"
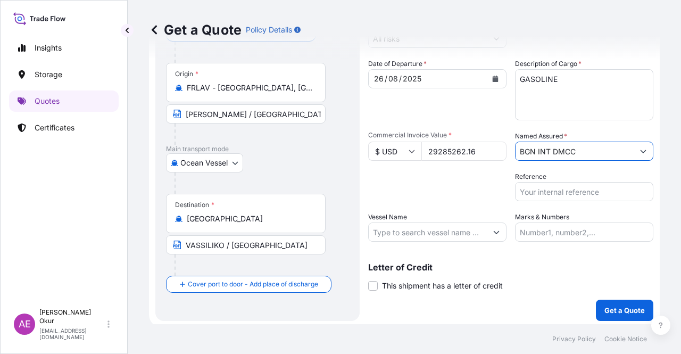
scroll to position [83, 0]
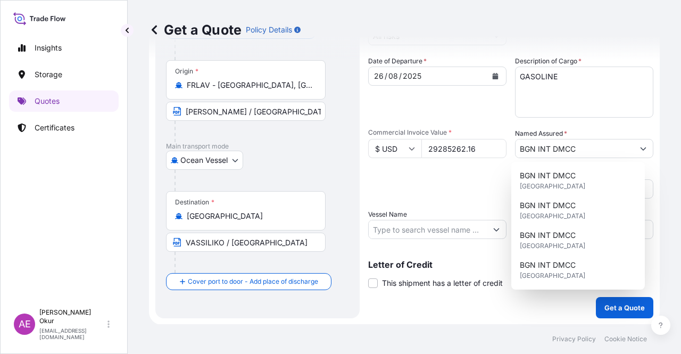
click at [451, 262] on p "Letter of Credit" at bounding box center [510, 264] width 285 height 9
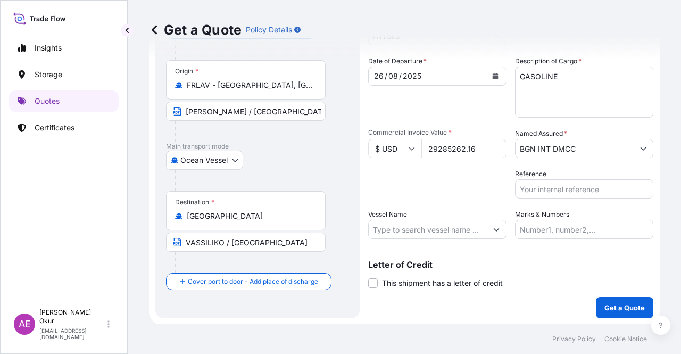
click at [432, 234] on input "Vessel Name" at bounding box center [428, 229] width 118 height 19
paste input "SEA RUNNER"
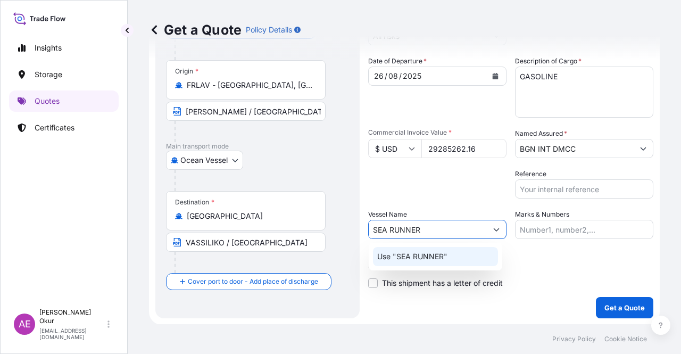
click at [447, 259] on div "Use "SEA RUNNER"" at bounding box center [435, 256] width 125 height 19
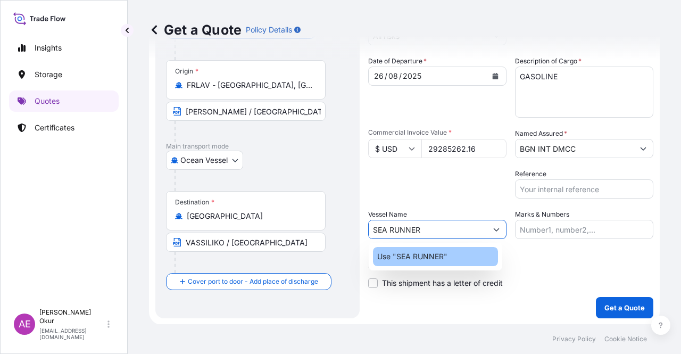
type input "SEA RUNNER"
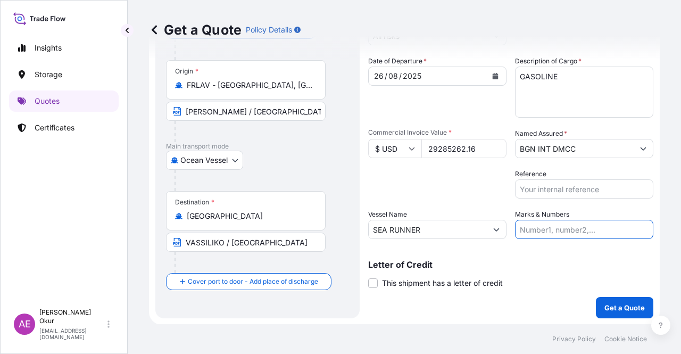
click at [544, 224] on input "Marks & Numbers" at bounding box center [584, 229] width 138 height 19
drag, startPoint x: 543, startPoint y: 229, endPoint x: 584, endPoint y: 231, distance: 41.0
click at [584, 231] on input "PO NO:25Y0151600 Quantity M/Tonn: 26,000 Premium: USD 3,37" at bounding box center [584, 229] width 138 height 19
paste input "88900"
drag, startPoint x: 598, startPoint y: 224, endPoint x: 655, endPoint y: 230, distance: 57.3
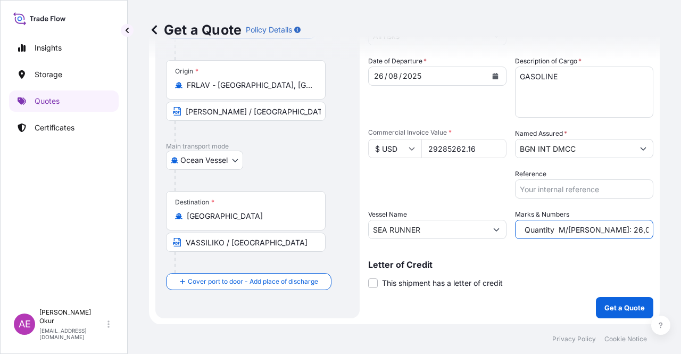
click at [655, 230] on div "Get a Quote Policy Details Route Details Reset Route Details Cover door to port…" at bounding box center [405, 162] width 554 height 324
click at [611, 232] on input "PO NO:25Y0188900 Quantity M/[PERSON_NAME]: 26,000 Premium: USD 3,37" at bounding box center [584, 229] width 138 height 19
drag, startPoint x: 635, startPoint y: 232, endPoint x: 664, endPoint y: 233, distance: 28.8
click at [664, 233] on div "Get a Quote Policy Details Route Details Reset Route Details Cover door to port…" at bounding box center [405, 162] width 554 height 324
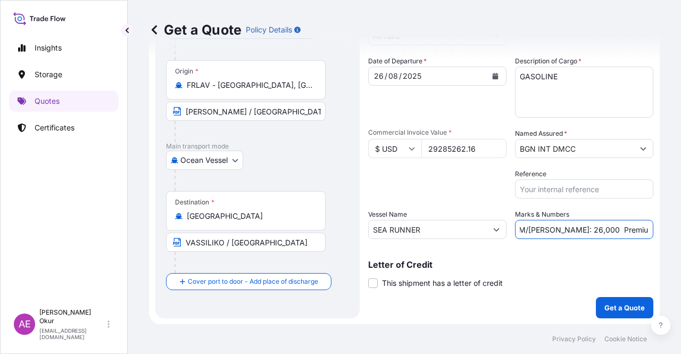
click at [594, 229] on input "PO NO:25Y0188900 Quantity M/[PERSON_NAME]: 26,000 Premium: USD 3,37" at bounding box center [584, 229] width 138 height 19
drag, startPoint x: 543, startPoint y: 226, endPoint x: 569, endPoint y: 228, distance: 25.6
click at [569, 228] on input "PO NO:25Y0188900 Quantity M/[PERSON_NAME]: 26,000 Premium: USD 3,37" at bounding box center [584, 229] width 138 height 19
paste input "38.032,808"
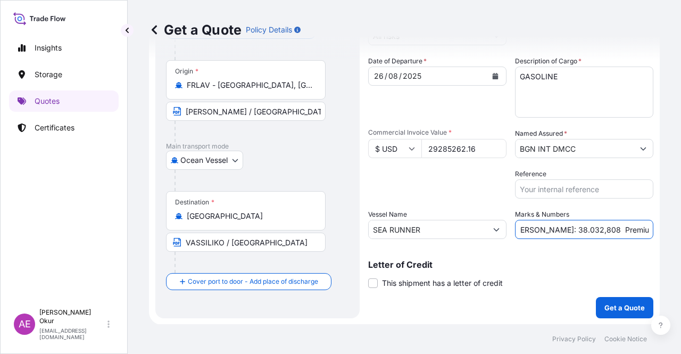
drag, startPoint x: 602, startPoint y: 227, endPoint x: 681, endPoint y: 231, distance: 78.9
click at [681, 231] on div "Get a Quote Policy Details Route Details Reset Route Details Cover door to port…" at bounding box center [405, 162] width 554 height 324
click at [618, 229] on input "PO NO:25Y0188900 Quantity M/[PERSON_NAME]: 38.032,808 Premium: USD 3,37" at bounding box center [584, 229] width 138 height 19
drag, startPoint x: 627, startPoint y: 226, endPoint x: 676, endPoint y: 225, distance: 48.5
click at [674, 225] on div "Get a Quote Policy Details Route Details Reset Route Details Cover door to port…" at bounding box center [405, 162] width 554 height 324
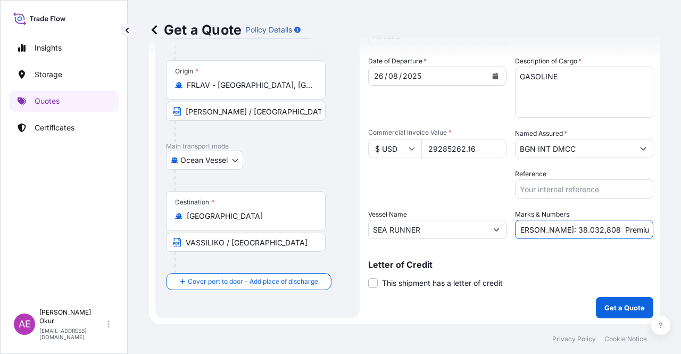
paste input ".221,38"
type input "PO NO:25Y0188900 Quantity M/[PERSON_NAME]: 38.032,808 Premium: USD 3.221,38"
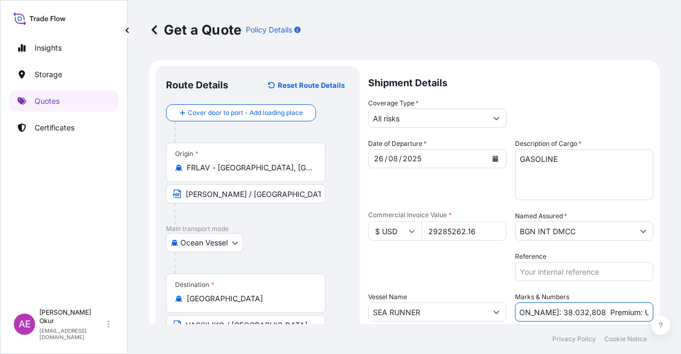
drag, startPoint x: 581, startPoint y: 307, endPoint x: 681, endPoint y: 306, distance: 99.6
click at [681, 306] on div "Get a Quote Policy Details Route Details Reset Route Details Cover door to port…" at bounding box center [405, 162] width 554 height 324
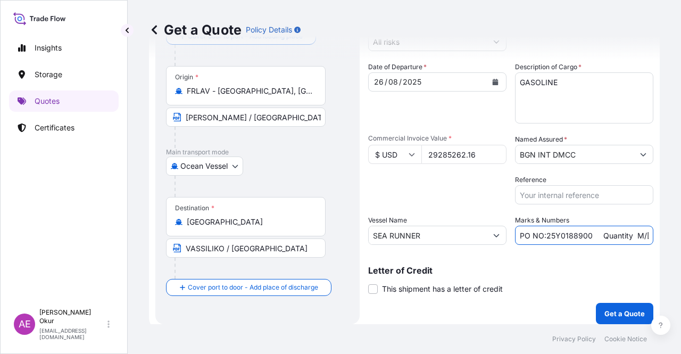
scroll to position [83, 0]
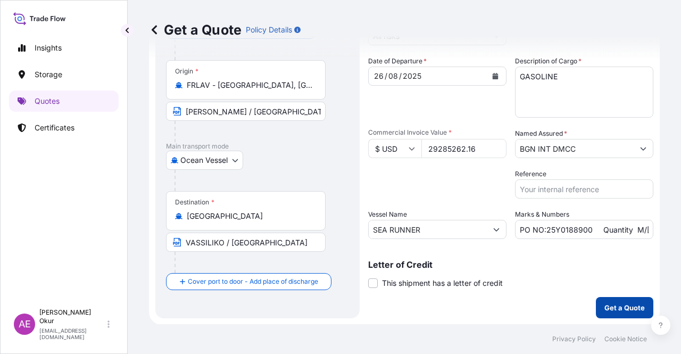
click at [605, 308] on p "Get a Quote" at bounding box center [625, 307] width 40 height 11
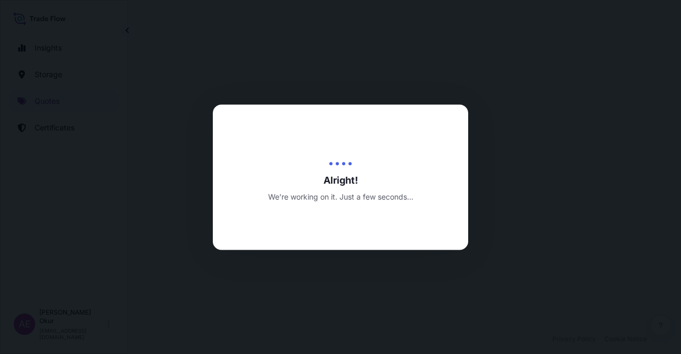
select select "Ocean Vessel"
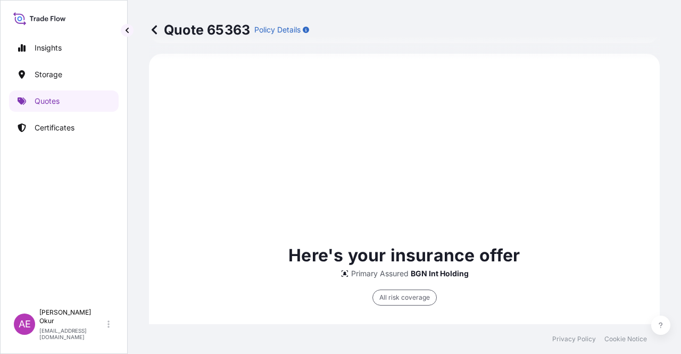
scroll to position [684, 0]
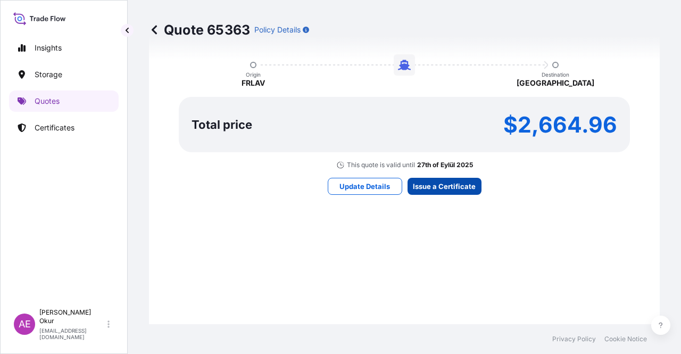
click at [449, 173] on div "Here's your insurance offer Primary Assured BGN Int Holding All risk coverage C…" at bounding box center [404, 58] width 481 height 619
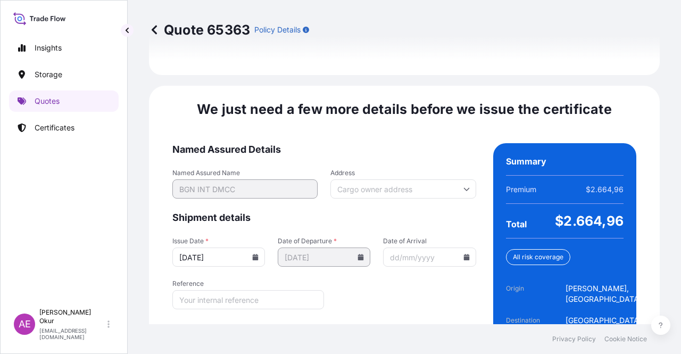
scroll to position [1333, 0]
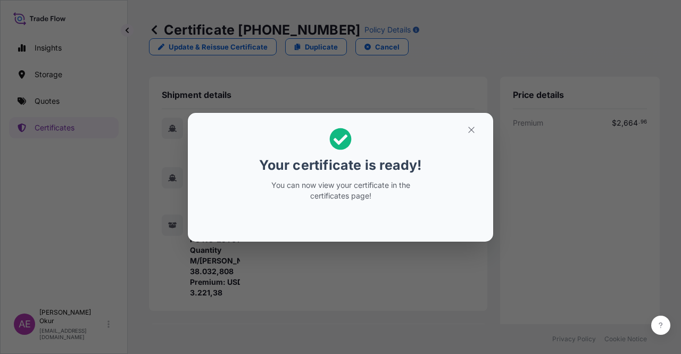
click at [519, 96] on div "Your certificate is ready! You can now view your certificate in the certificate…" at bounding box center [340, 177] width 681 height 354
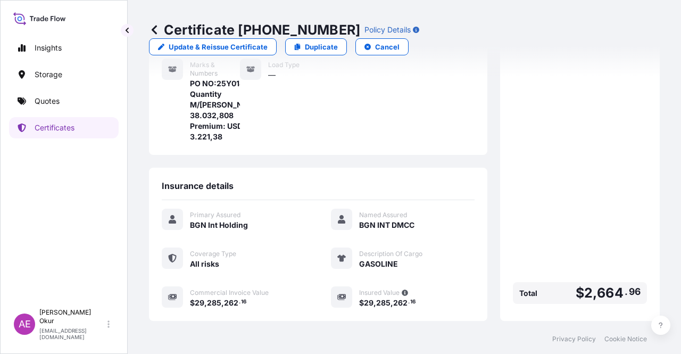
scroll to position [266, 0]
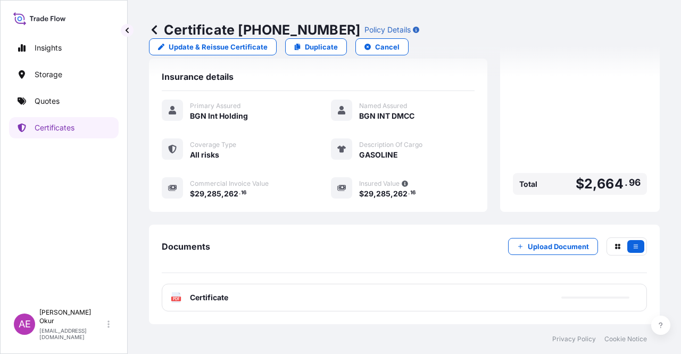
click at [212, 299] on span "Certificate" at bounding box center [209, 297] width 38 height 11
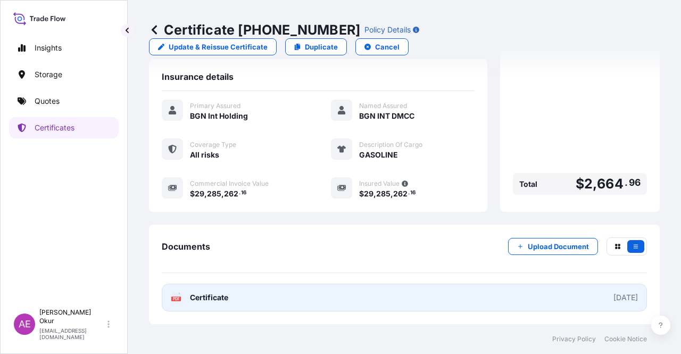
click at [223, 305] on link "PDF Certificate [DATE]" at bounding box center [405, 298] width 486 height 28
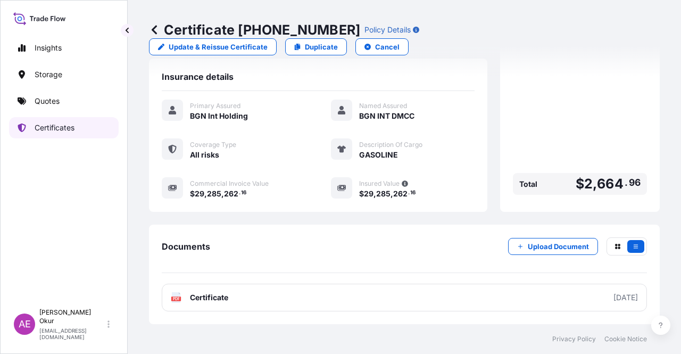
click at [67, 96] on link "Quotes" at bounding box center [64, 101] width 110 height 21
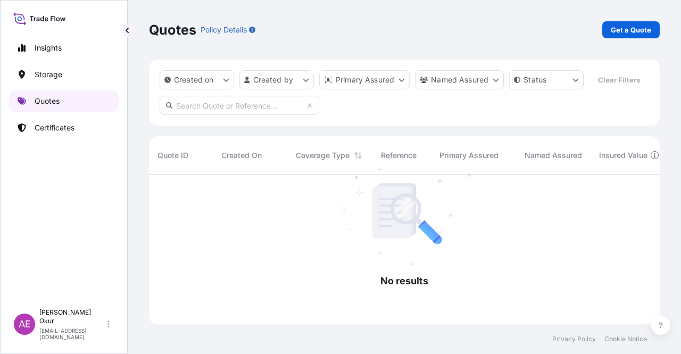
scroll to position [147, 503]
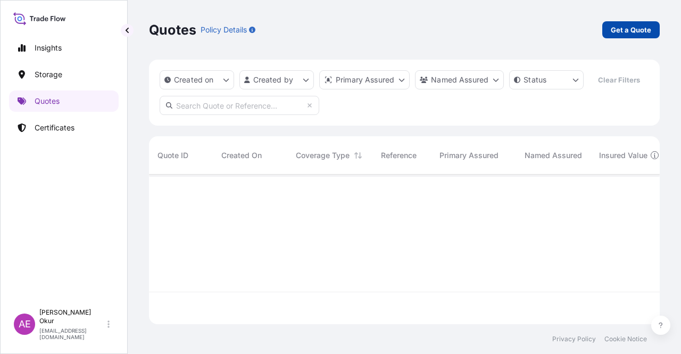
click at [641, 26] on p "Get a Quote" at bounding box center [631, 29] width 40 height 11
select select "Ocean Vessel"
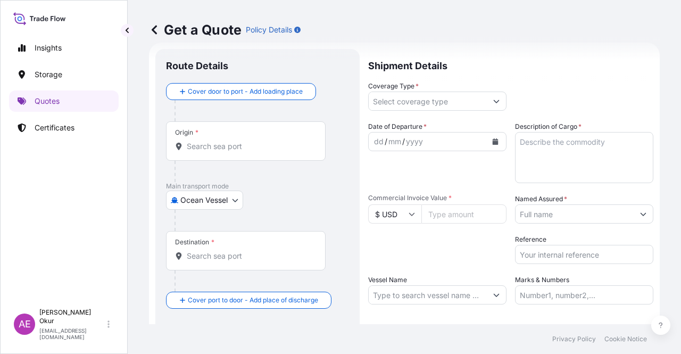
click at [229, 139] on div "Origin *" at bounding box center [246, 140] width 160 height 39
click at [229, 141] on input "Origin *" at bounding box center [250, 146] width 126 height 11
paste input "[GEOGRAPHIC_DATA]"
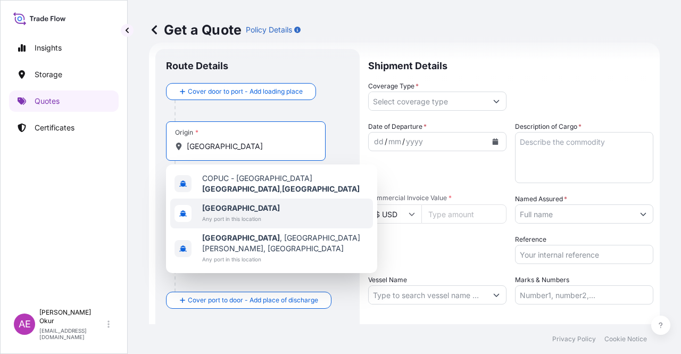
click at [252, 208] on span "[GEOGRAPHIC_DATA]" at bounding box center [241, 208] width 78 height 11
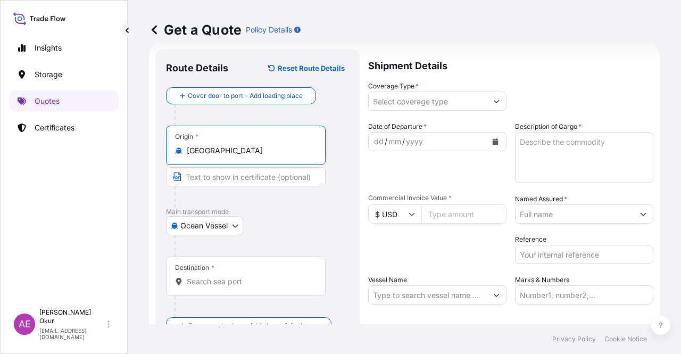
type input "[GEOGRAPHIC_DATA]"
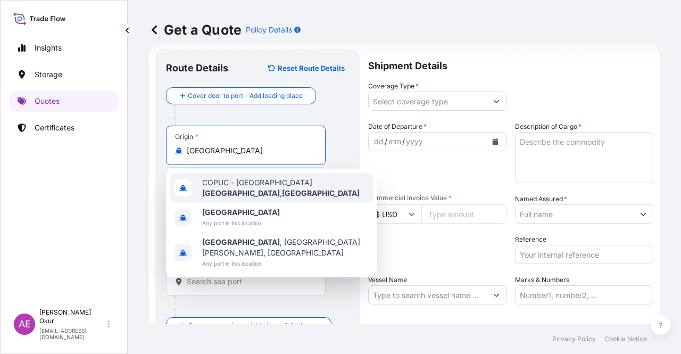
click at [313, 138] on div "Origin * [GEOGRAPHIC_DATA]" at bounding box center [246, 145] width 160 height 39
click at [313, 145] on input "[GEOGRAPHIC_DATA]" at bounding box center [250, 150] width 126 height 11
drag, startPoint x: 333, startPoint y: 142, endPoint x: 317, endPoint y: 161, distance: 25.4
click at [333, 141] on div "Origin * [GEOGRAPHIC_DATA]" at bounding box center [257, 167] width 183 height 82
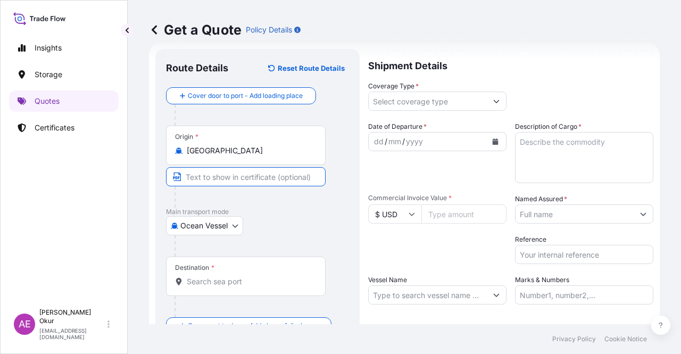
click at [253, 184] on input "Text to appear on certificate" at bounding box center [246, 176] width 160 height 19
paste input ""[GEOGRAPHIC_DATA] IN THE [GEOGRAPHIC_DATA]""
type input ""[GEOGRAPHIC_DATA] IN THE [GEOGRAPHIC_DATA]"
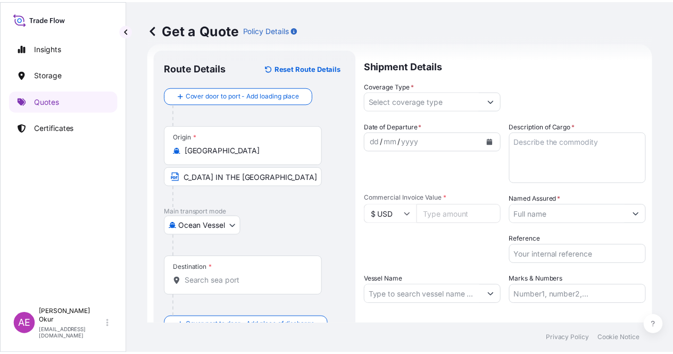
scroll to position [0, 0]
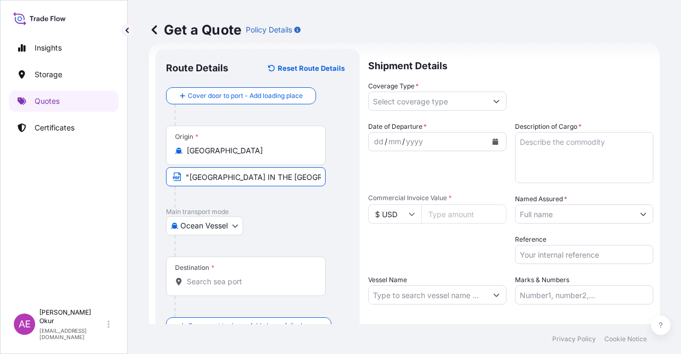
click at [234, 280] on input "Destination *" at bounding box center [250, 281] width 126 height 11
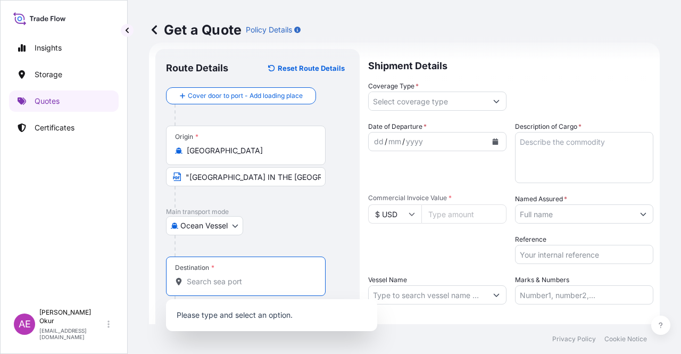
paste input "ABIDJAN"
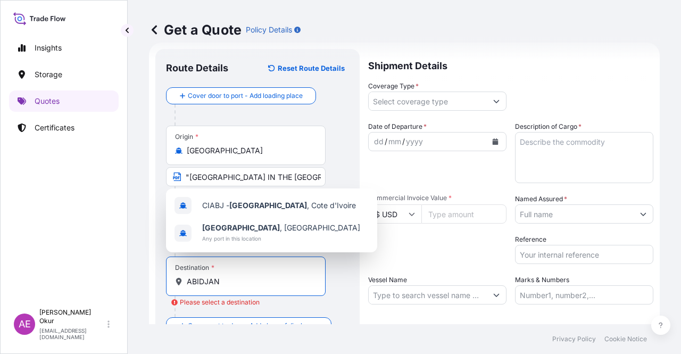
drag, startPoint x: 238, startPoint y: 284, endPoint x: 117, endPoint y: 281, distance: 120.9
click at [125, 282] on div "Insights Storage Quotes Certificates AE Alp Eren Okur [EMAIL_ADDRESS][DOMAIN_NA…" at bounding box center [340, 177] width 681 height 354
paste input "[GEOGRAPHIC_DATA]"
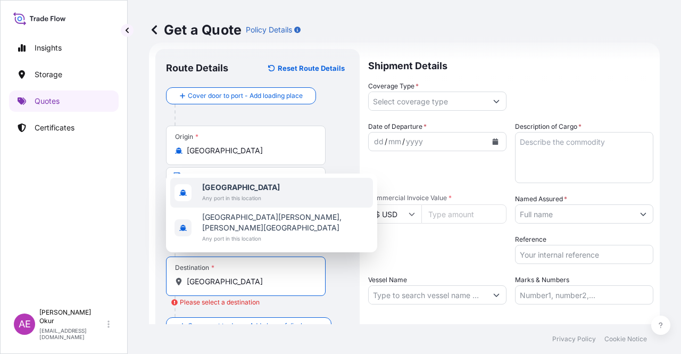
click at [259, 193] on span "[GEOGRAPHIC_DATA]" at bounding box center [241, 187] width 78 height 11
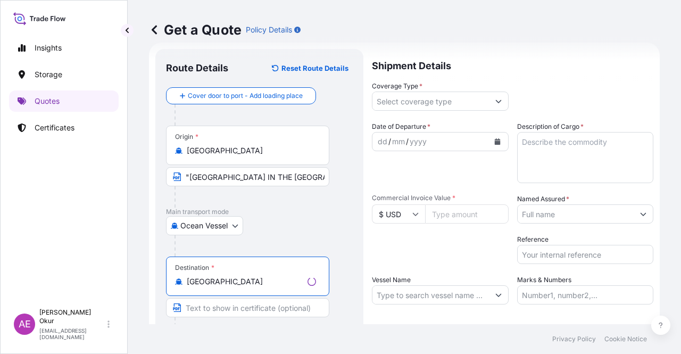
type input "[GEOGRAPHIC_DATA]"
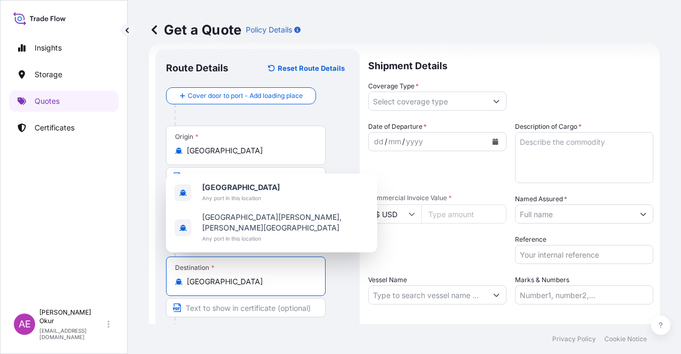
click at [212, 303] on input "Text to appear on certificate" at bounding box center [246, 307] width 160 height 19
paste input "ABIDJAN"
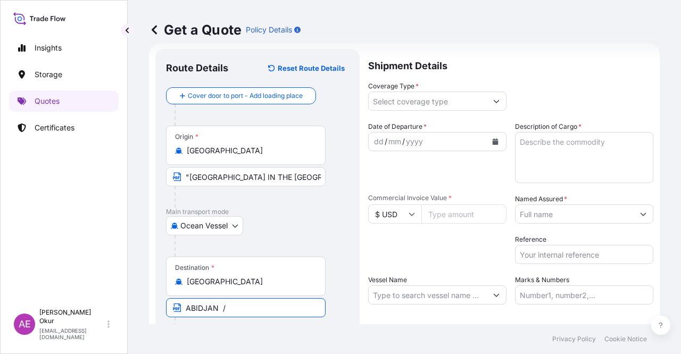
paste input "[GEOGRAPHIC_DATA]"
type input "ABIDJAN / [GEOGRAPHIC_DATA]"
click at [441, 97] on input "Coverage Type *" at bounding box center [428, 101] width 118 height 19
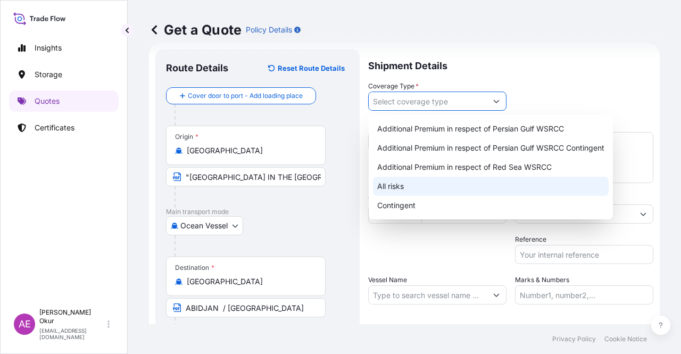
click at [397, 182] on div "All risks" at bounding box center [491, 186] width 236 height 19
type input "All risks"
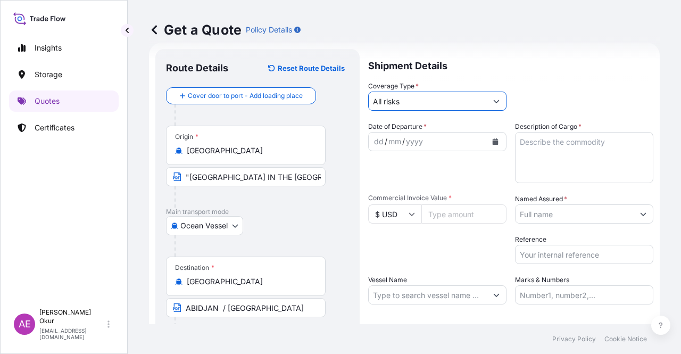
click at [379, 135] on div "dd / mm / yyyy" at bounding box center [428, 141] width 118 height 19
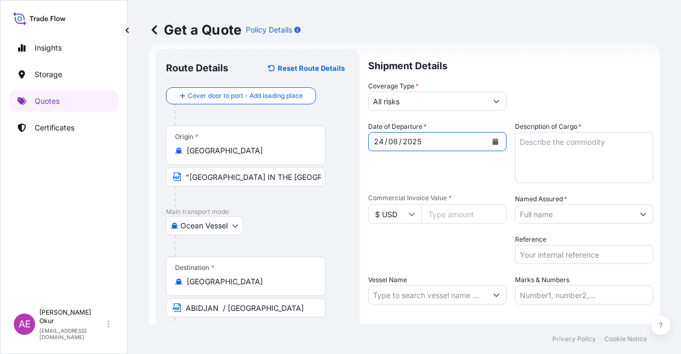
click at [444, 216] on input "Commercial Invoice Value *" at bounding box center [464, 213] width 85 height 19
paste input "18288017.95"
type input "18288017.95"
click at [565, 168] on textarea "Description of Cargo *" at bounding box center [584, 157] width 138 height 51
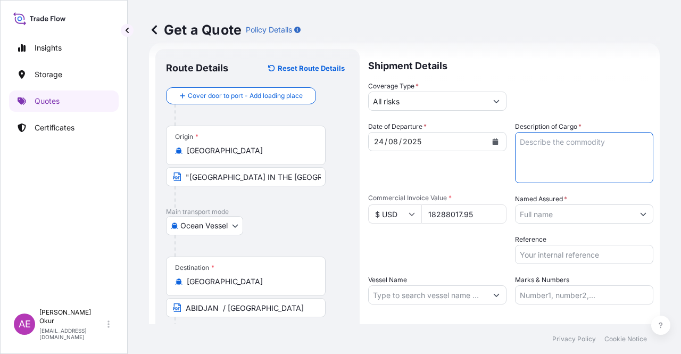
paste textarea "CRUDE OIL"
type textarea "CRUDE OIL"
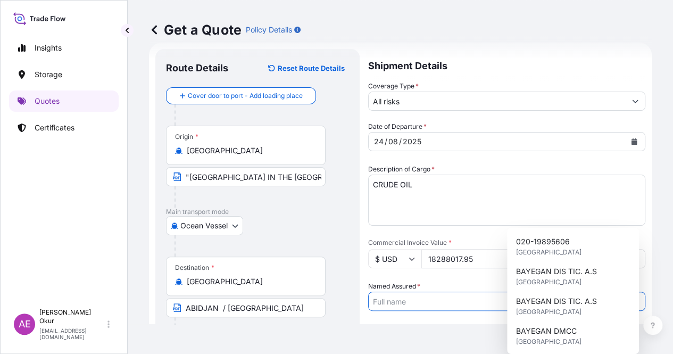
click at [554, 292] on input "Named Assured *" at bounding box center [497, 301] width 257 height 19
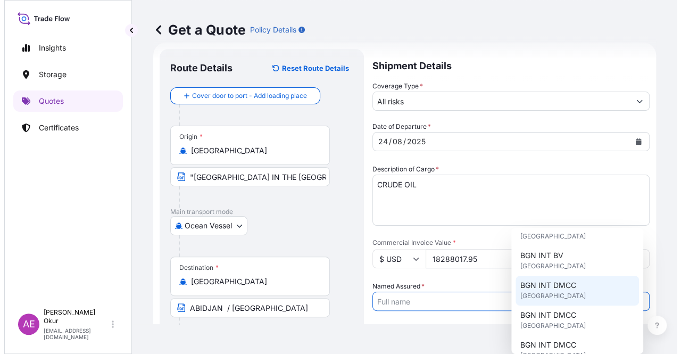
scroll to position [106, 0]
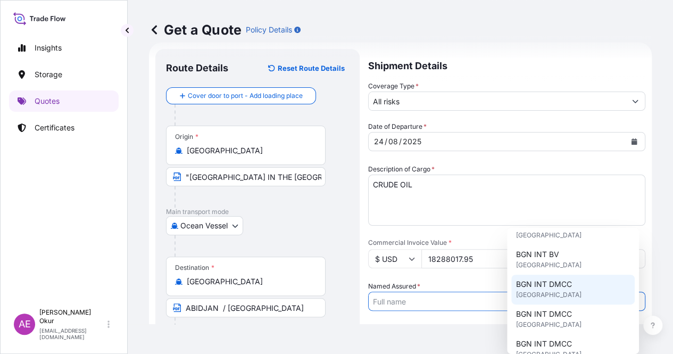
click at [551, 291] on span "[GEOGRAPHIC_DATA]" at bounding box center [548, 295] width 65 height 11
type input "BGN INT DMCC"
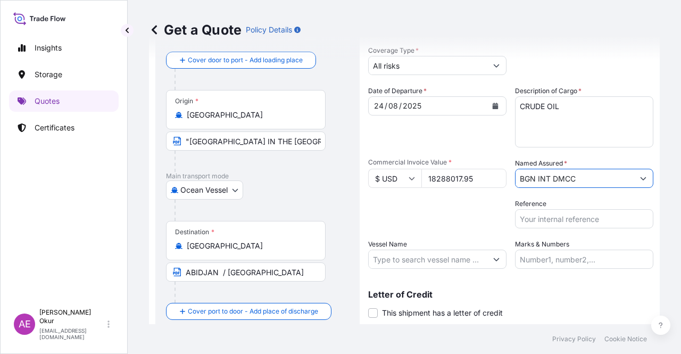
scroll to position [83, 0]
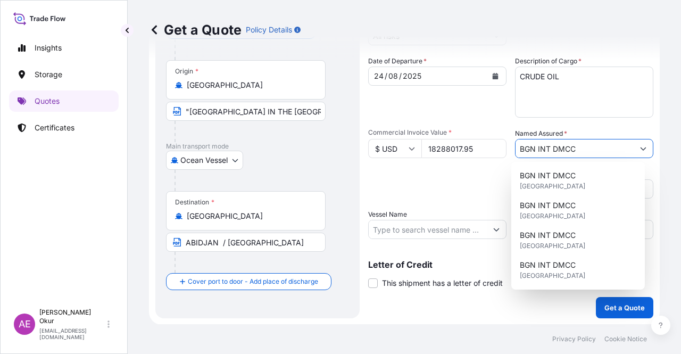
click at [447, 234] on input "Vessel Name" at bounding box center [428, 229] width 118 height 19
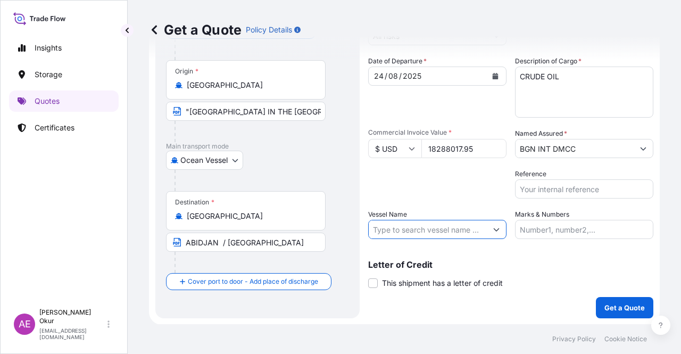
paste input "PLUTO MOON"
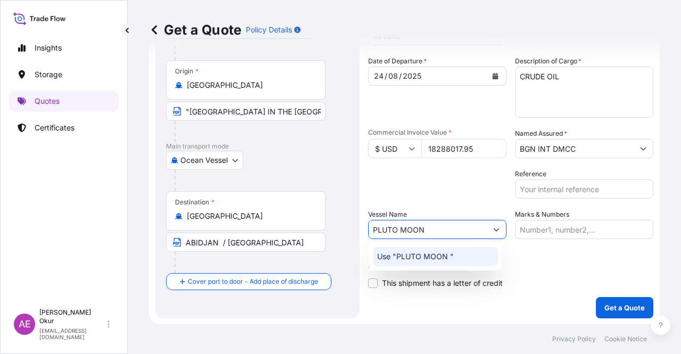
click at [453, 260] on p "Use "PLUTO MOON "" at bounding box center [415, 256] width 77 height 11
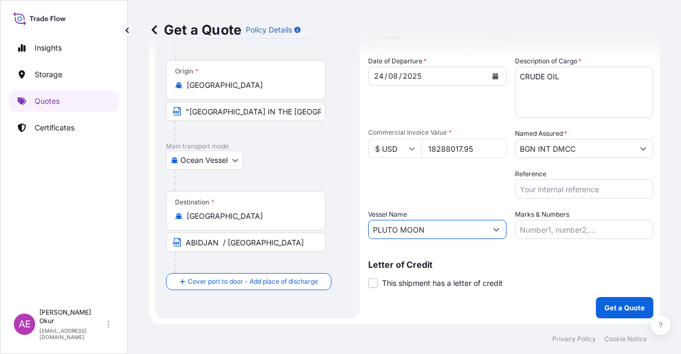
type input "PLUTO MOON"
click at [530, 221] on input "Marks & Numbers" at bounding box center [584, 229] width 138 height 19
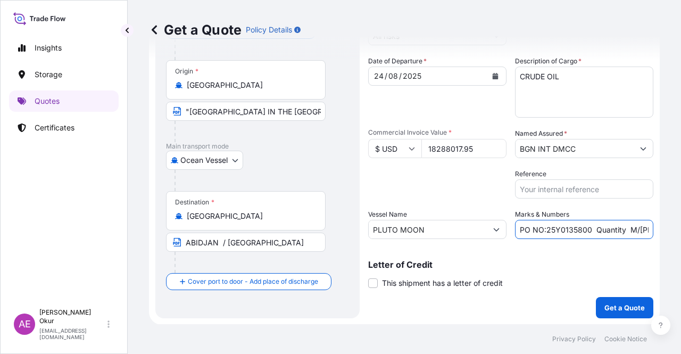
drag, startPoint x: 544, startPoint y: 231, endPoint x: 570, endPoint y: 231, distance: 26.1
click at [570, 231] on input "PO NO:25Y0135800 Quantity M/[PERSON_NAME]: 495,000 Premium: USD 57,03" at bounding box center [584, 229] width 138 height 19
click at [543, 227] on input "PO NO:25Y0135800 Quantity M/[PERSON_NAME]: 495,000 Premium: USD 57,03" at bounding box center [584, 229] width 138 height 19
click at [544, 227] on input "PO NO:25Y0135800 Quantity M/[PERSON_NAME]: 495,000 Premium: USD 57,03" at bounding box center [584, 229] width 138 height 19
click at [541, 228] on input "PO NO:25Y0135800 Quantity M/[PERSON_NAME]: 495,000 Premium: USD 57,03" at bounding box center [584, 229] width 138 height 19
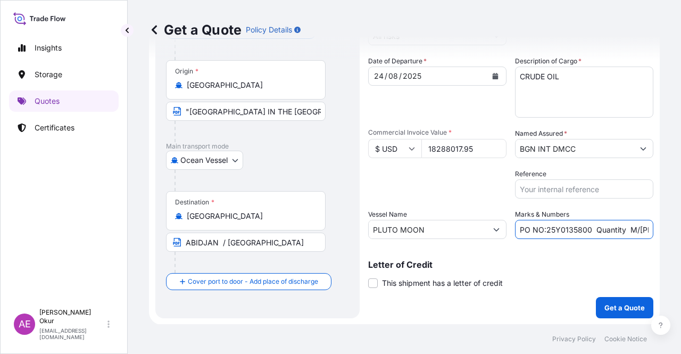
drag, startPoint x: 542, startPoint y: 228, endPoint x: 586, endPoint y: 232, distance: 43.8
click at [586, 232] on input "PO NO:25Y0135800 Quantity M/[PERSON_NAME]: 495,000 Premium: USD 57,03" at bounding box center [584, 229] width 138 height 19
paste input "264"
drag, startPoint x: 620, startPoint y: 231, endPoint x: 646, endPoint y: 229, distance: 25.6
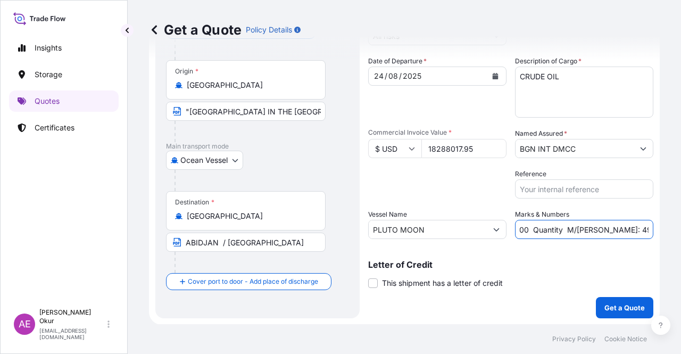
click at [646, 229] on form "Route Details Reset Route Details Cover door to port - Add loading place Place …" at bounding box center [404, 151] width 511 height 348
click at [604, 229] on input "PO NO:25Y0126400 Quantity M/[PERSON_NAME]: 495,000 Premium: USD 57,03" at bounding box center [584, 229] width 138 height 19
drag, startPoint x: 593, startPoint y: 229, endPoint x: 621, endPoint y: 229, distance: 27.7
click at [621, 229] on input "PO NO:25Y0126400 Quantity M/[PERSON_NAME]: 495,000 Premium: USD 57,03" at bounding box center [584, 229] width 138 height 19
paste input "35.650,955"
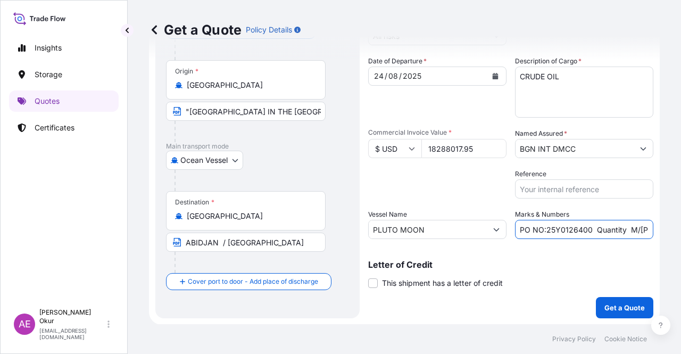
scroll to position [0, 129]
drag, startPoint x: 612, startPoint y: 231, endPoint x: 681, endPoint y: 226, distance: 68.8
click at [681, 226] on div "Get a Quote Policy Details Route Details Reset Route Details Cover door to port…" at bounding box center [405, 162] width 554 height 324
click at [631, 228] on input "PO NO:25Y0126400 Quantity M/[PERSON_NAME]: 35.650,955 Premium: USD 57,03" at bounding box center [584, 229] width 138 height 19
drag, startPoint x: 622, startPoint y: 232, endPoint x: 681, endPoint y: 235, distance: 59.2
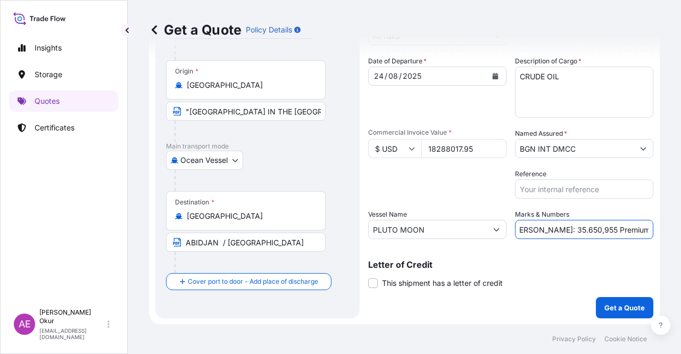
click at [680, 234] on div "Get a Quote Policy Details Route Details Reset Route Details Cover door to port…" at bounding box center [405, 162] width 554 height 324
paste input "2.011,68"
type input "PO NO:25Y0126400 Quantity M/[PERSON_NAME]: 35.650,955 Premium: USD 2.011,68"
click at [629, 312] on p "Get a Quote" at bounding box center [625, 307] width 40 height 11
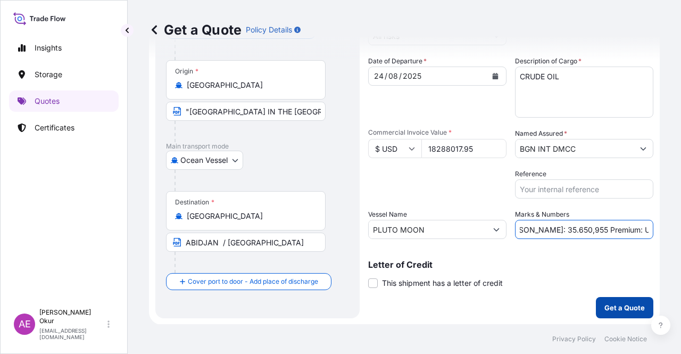
scroll to position [0, 0]
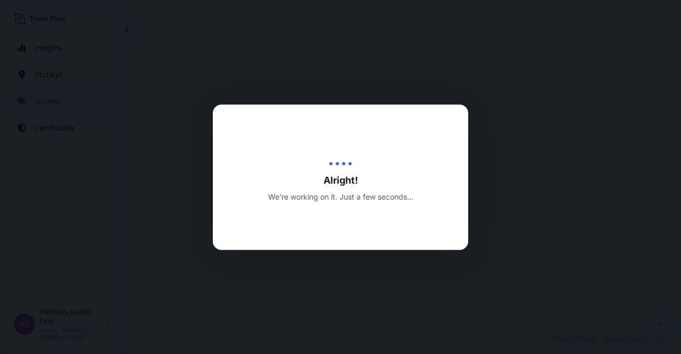
select select "Ocean Vessel"
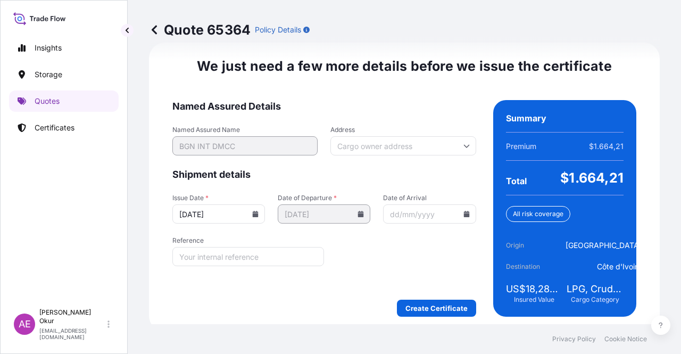
scroll to position [1340, 0]
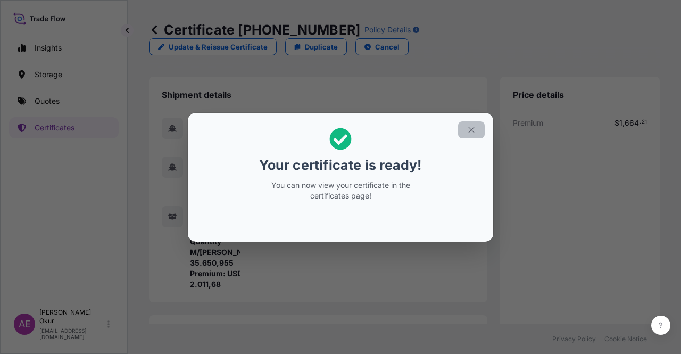
click at [472, 129] on icon "button" at bounding box center [472, 130] width 6 height 6
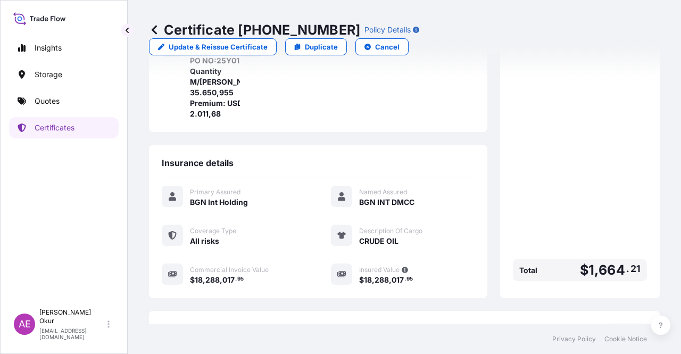
scroll to position [256, 0]
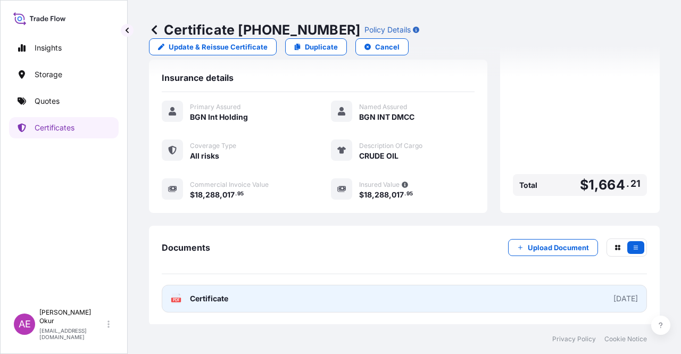
click at [202, 298] on span "Certificate" at bounding box center [209, 298] width 38 height 11
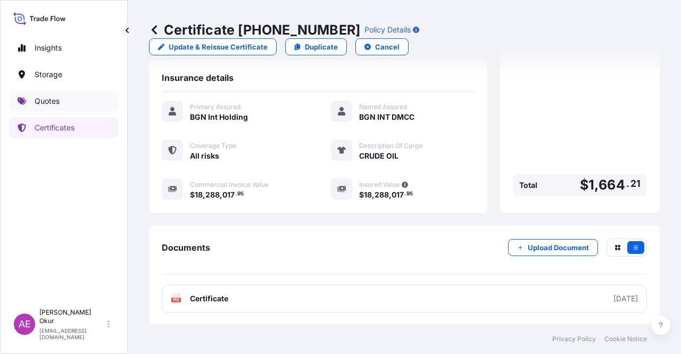
click at [84, 105] on link "Quotes" at bounding box center [64, 101] width 110 height 21
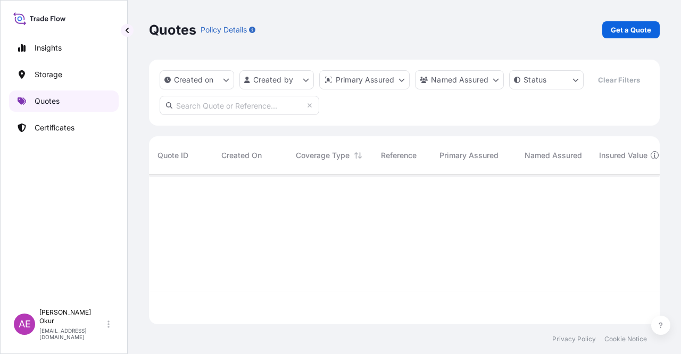
scroll to position [147, 503]
click at [604, 28] on link "Get a Quote" at bounding box center [631, 29] width 57 height 17
select select "Ocean Vessel"
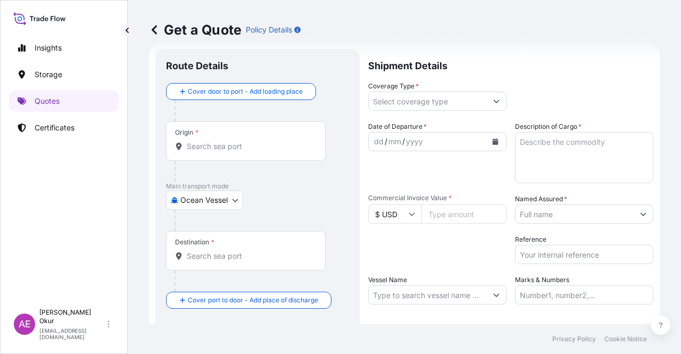
click at [228, 149] on input "Origin *" at bounding box center [250, 146] width 126 height 11
paste input "[GEOGRAPHIC_DATA]"
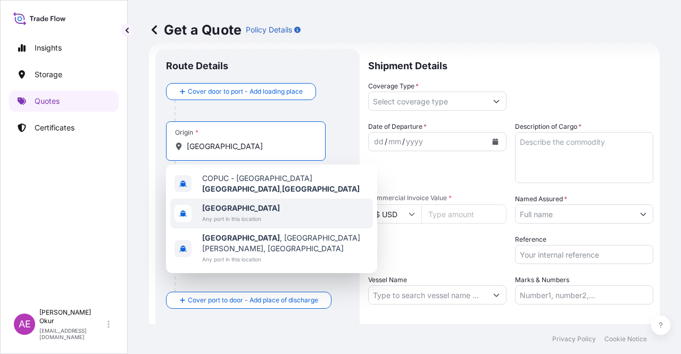
click at [251, 208] on span "[GEOGRAPHIC_DATA]" at bounding box center [241, 208] width 78 height 11
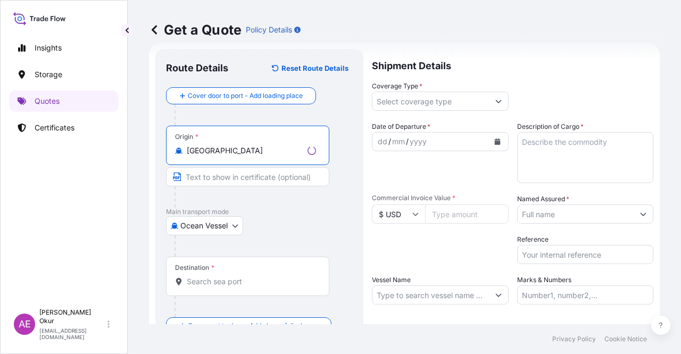
type input "[GEOGRAPHIC_DATA]"
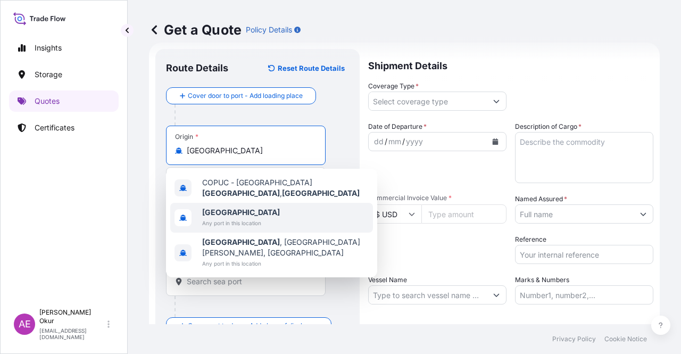
click at [252, 209] on span "[GEOGRAPHIC_DATA]" at bounding box center [241, 212] width 78 height 11
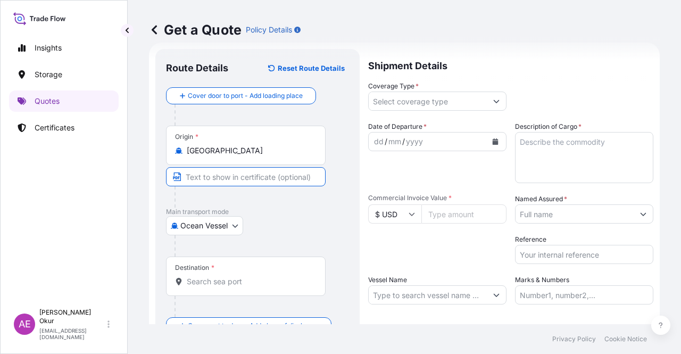
click at [250, 185] on input "Text to appear on certificate" at bounding box center [246, 176] width 160 height 19
paste input ""[GEOGRAPHIC_DATA] IN THE [GEOGRAPHIC_DATA]""
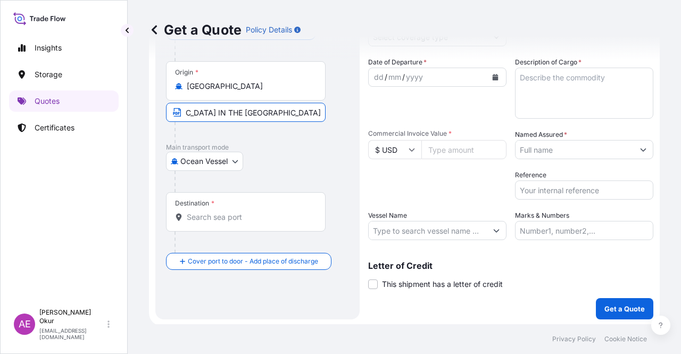
scroll to position [83, 0]
type input ""[GEOGRAPHIC_DATA] IN THE [GEOGRAPHIC_DATA]"
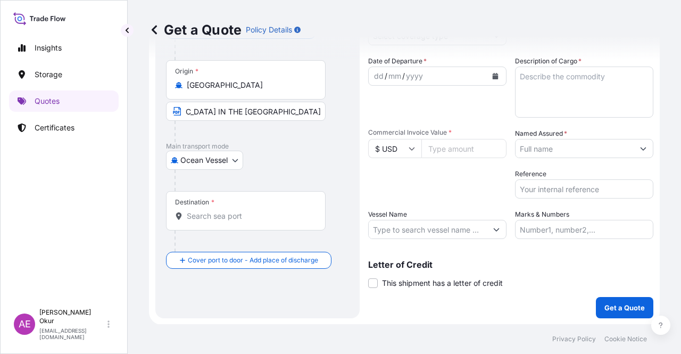
scroll to position [0, 0]
click at [247, 216] on input "Destination *" at bounding box center [250, 216] width 126 height 11
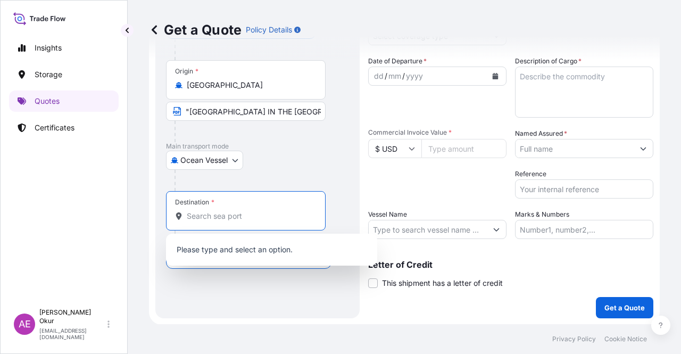
paste input "[GEOGRAPHIC_DATA]"
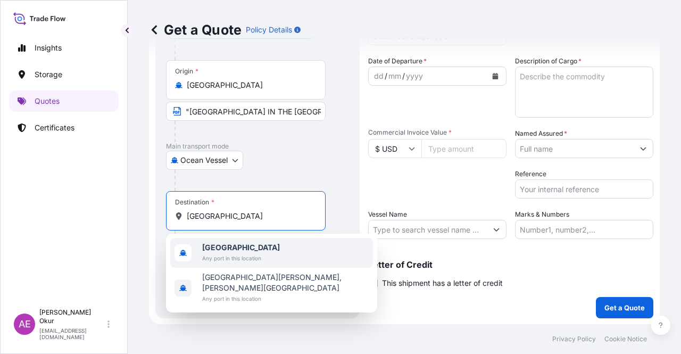
click at [254, 254] on span "Any port in this location" at bounding box center [241, 258] width 78 height 11
type input "[GEOGRAPHIC_DATA]"
click at [232, 254] on span "Any port in this location" at bounding box center [241, 258] width 78 height 11
click at [234, 244] on input "Text to appear on certificate" at bounding box center [246, 242] width 160 height 19
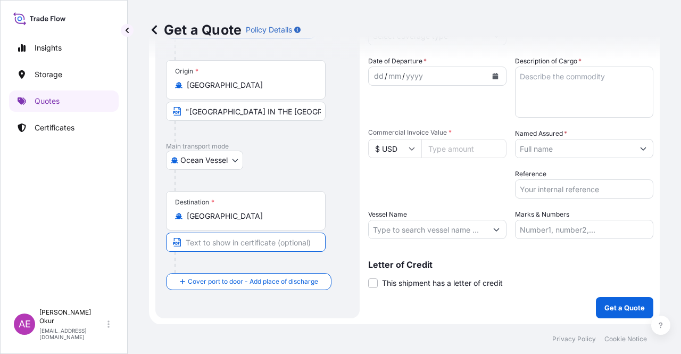
paste input "ABIDJAN"
type input "ABIDJAN / [GEOGRAPHIC_DATA]"
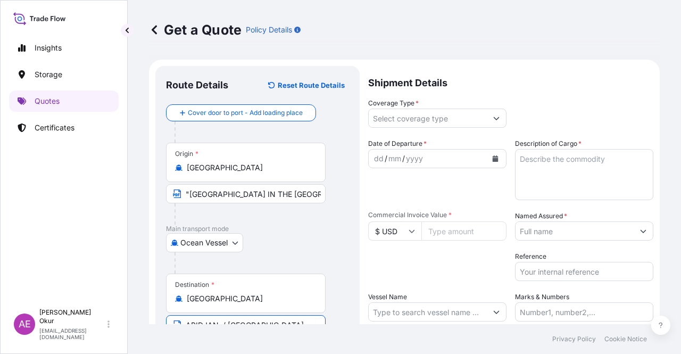
click at [428, 116] on input "Coverage Type *" at bounding box center [428, 118] width 118 height 19
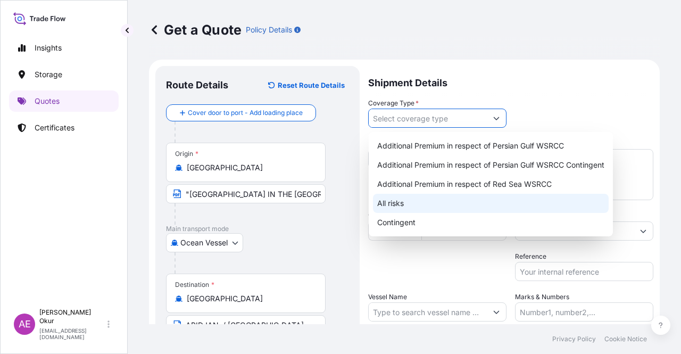
click at [421, 204] on div "All risks" at bounding box center [491, 203] width 236 height 19
type input "All risks"
click at [399, 208] on div "All risks" at bounding box center [491, 203] width 236 height 19
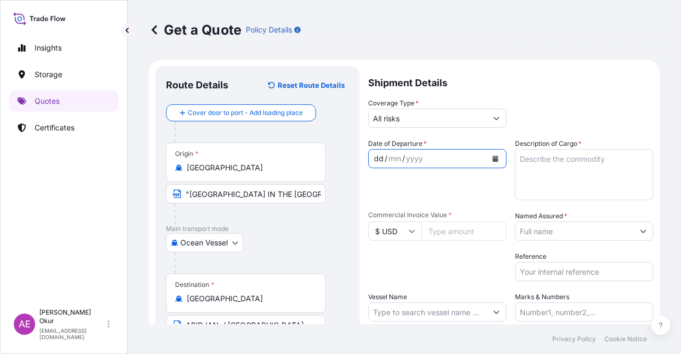
click at [374, 153] on div "dd" at bounding box center [379, 158] width 12 height 13
click at [537, 178] on textarea "Description of Cargo *" at bounding box center [584, 174] width 138 height 51
click at [461, 231] on input "Commercial Invoice Value *" at bounding box center [464, 230] width 85 height 19
paste input "40406868.3"
type input "40406868.3"
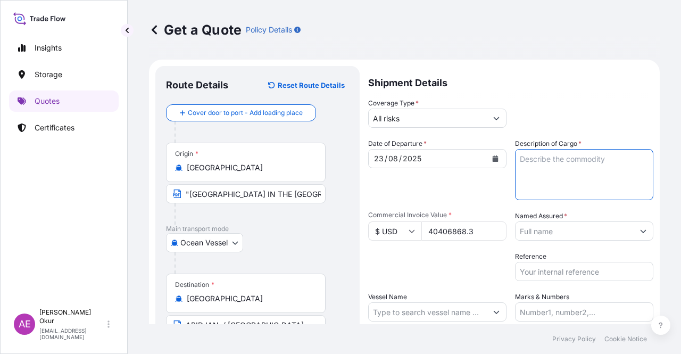
click at [528, 147] on div "Description of Cargo *" at bounding box center [584, 169] width 138 height 62
paste textarea "CRUDE OIL"
type textarea "CRUDE OIL"
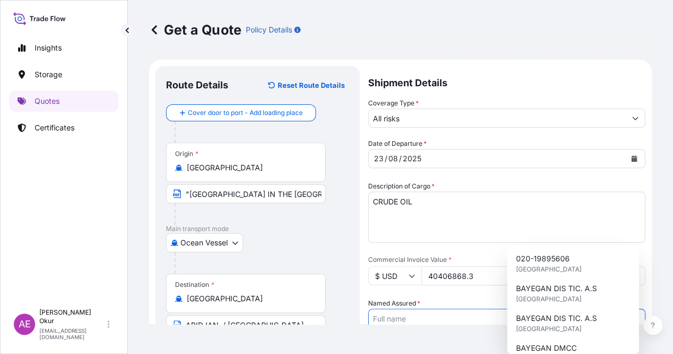
click at [617, 309] on input "Named Assured *" at bounding box center [497, 318] width 257 height 19
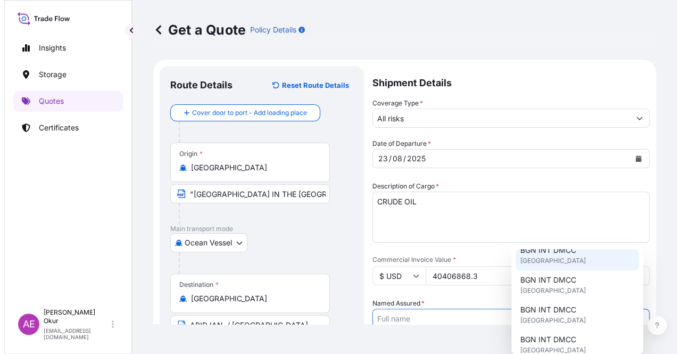
scroll to position [160, 0]
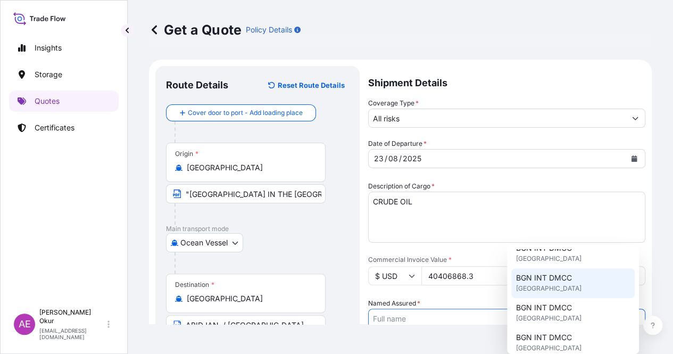
click at [564, 293] on div "BGN INT DMCC [GEOGRAPHIC_DATA]" at bounding box center [574, 283] width 124 height 30
type input "BGN INT DMCC"
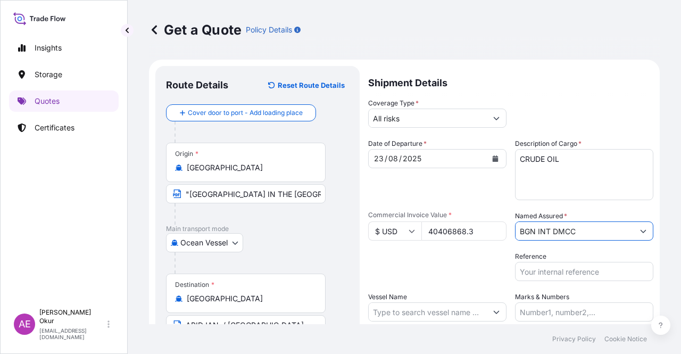
scroll to position [83, 0]
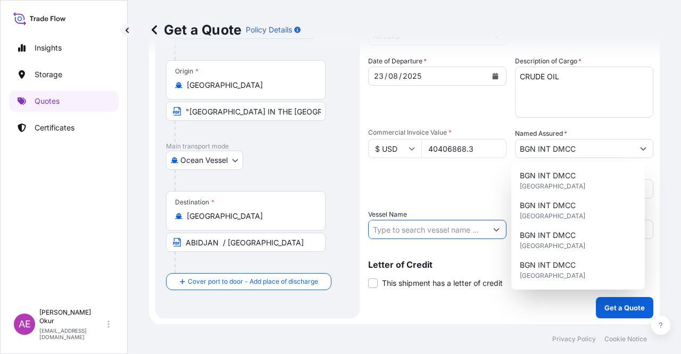
click at [425, 227] on input "Vessel Name" at bounding box center [428, 229] width 118 height 19
paste input "PLUTO MOON"
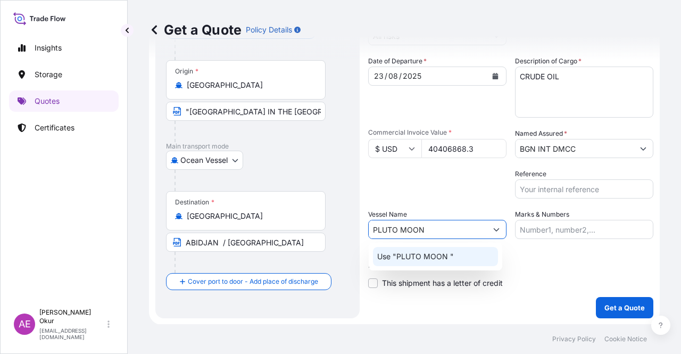
click at [441, 258] on p "Use "PLUTO MOON "" at bounding box center [415, 256] width 77 height 11
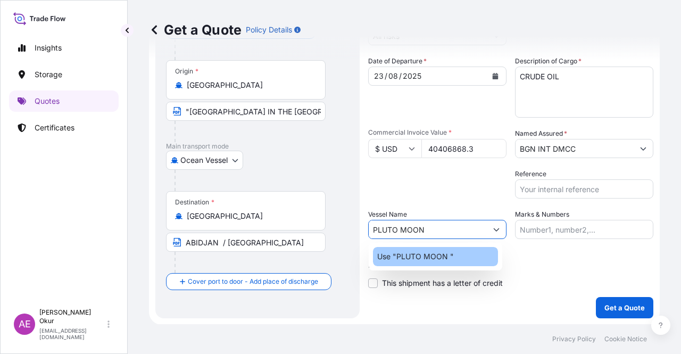
type input "PLUTO MOON"
click at [567, 231] on input "Marks & Numbers" at bounding box center [584, 229] width 138 height 19
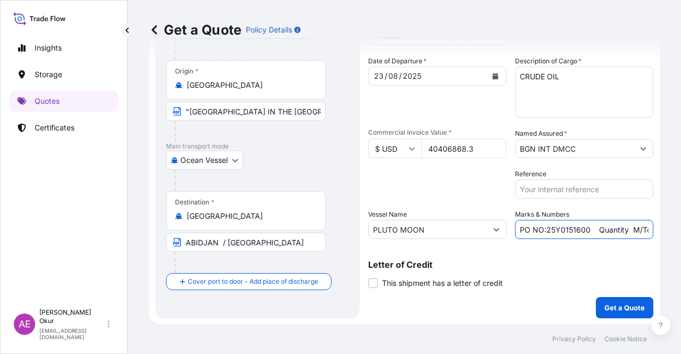
drag, startPoint x: 544, startPoint y: 231, endPoint x: 584, endPoint y: 232, distance: 39.9
click at [584, 232] on input "PO NO:25Y0151600 Quantity M/Tonn: 26,000 Premium: USD 3,37" at bounding box center [584, 229] width 138 height 19
paste input "265"
drag, startPoint x: 654, startPoint y: 227, endPoint x: 661, endPoint y: 227, distance: 6.4
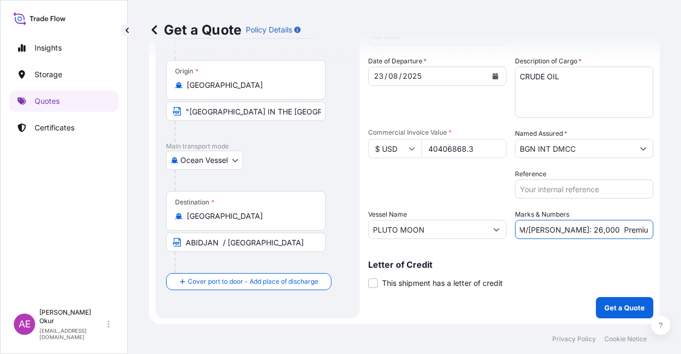
click at [661, 227] on div "Get a Quote Policy Details Route Details Reset Route Details Cover door to port…" at bounding box center [405, 162] width 554 height 324
click at [597, 228] on input "PO NO:25Y0126500 Quantity M/[PERSON_NAME]: 26,000 Premium: USD 3,37" at bounding box center [584, 229] width 138 height 19
click at [548, 228] on input "PO NO:25Y0126500 Quantity M/[PERSON_NAME]: 26,000 Premium: USD 3,37" at bounding box center [584, 229] width 138 height 19
drag, startPoint x: 545, startPoint y: 227, endPoint x: 569, endPoint y: 229, distance: 23.5
click at [569, 229] on input "PO NO:25Y0126500 Quantity M/[PERSON_NAME]: 26,000 Premium: USD 3,37" at bounding box center [584, 229] width 138 height 19
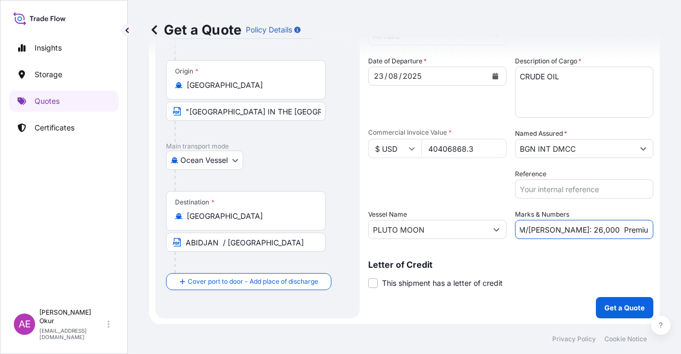
paste input "37.390,93"
drag, startPoint x: 606, startPoint y: 227, endPoint x: 653, endPoint y: 229, distance: 46.9
click at [681, 230] on div "Get a Quote Policy Details Route Details Reset Route Details Cover door to port…" at bounding box center [405, 162] width 554 height 324
click at [588, 235] on input "PO NO:25Y0126500 Quantity M/[PERSON_NAME]: 37.390,930 Premium: USD 3,37" at bounding box center [584, 229] width 138 height 19
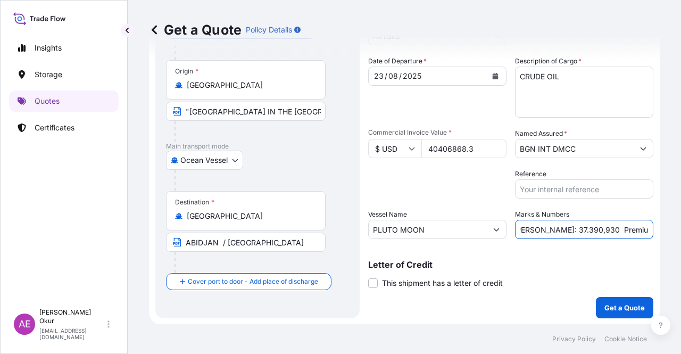
drag, startPoint x: 624, startPoint y: 228, endPoint x: 681, endPoint y: 229, distance: 57.0
click at [681, 229] on div "Get a Quote Policy Details Route Details Reset Route Details Cover door to port…" at bounding box center [405, 162] width 554 height 324
paste input "4.444,76"
type input "PO NO:25Y0126500 Quantity M/[PERSON_NAME]: 37.390,930 Premium: USD4.444,76"
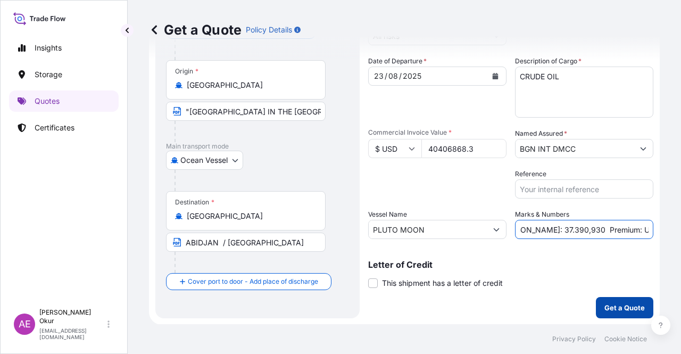
click at [622, 311] on p "Get a Quote" at bounding box center [625, 307] width 40 height 11
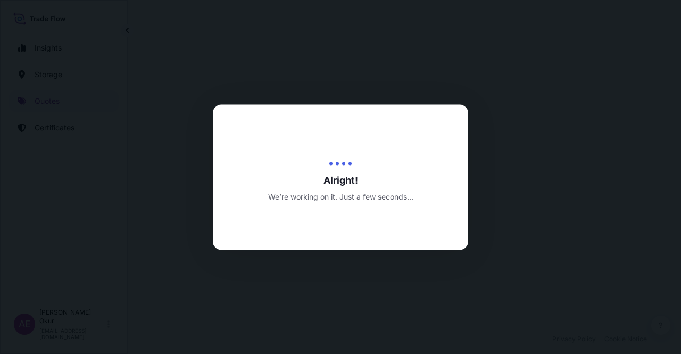
select select "Ocean Vessel"
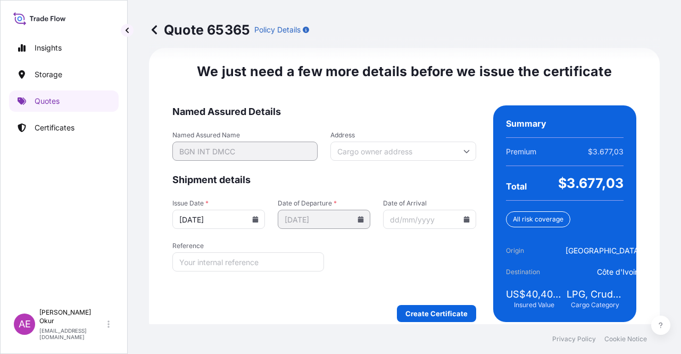
scroll to position [1333, 0]
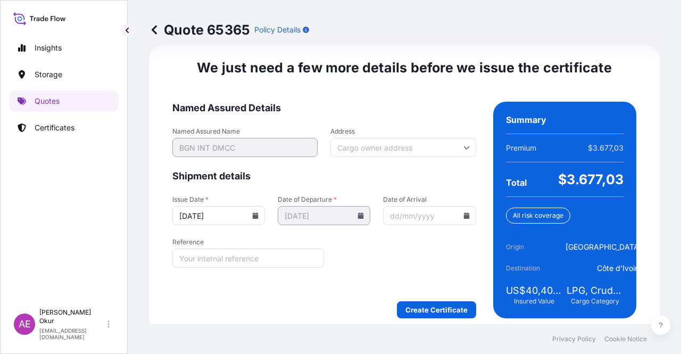
click at [423, 298] on form "Named Assured Details Named Assured Name BGN INT DMCC Address Shipment details …" at bounding box center [324, 210] width 304 height 217
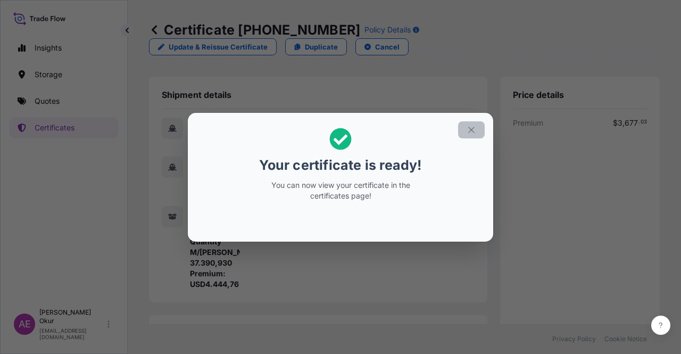
click at [475, 130] on icon "button" at bounding box center [472, 130] width 10 height 10
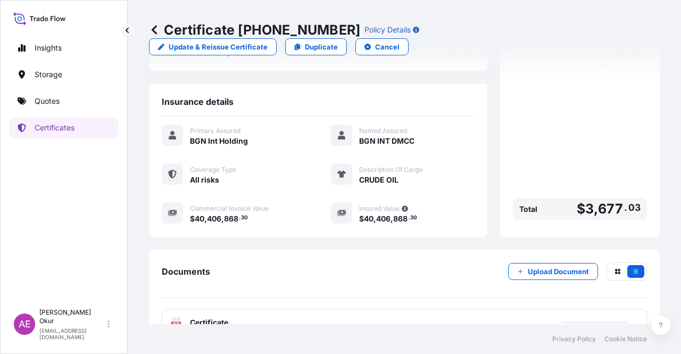
scroll to position [256, 0]
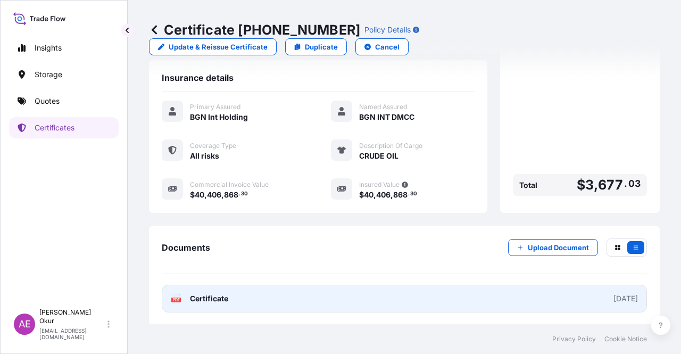
click at [218, 297] on span "Certificate" at bounding box center [209, 298] width 38 height 11
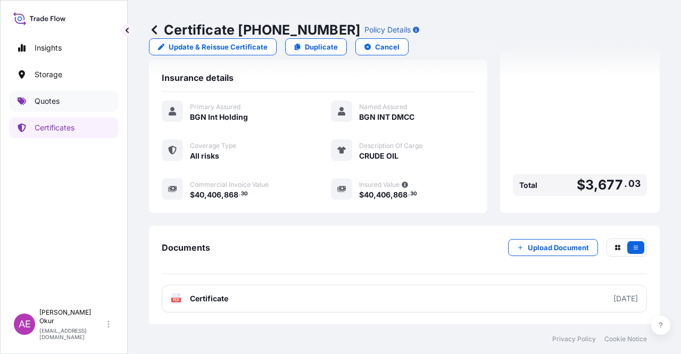
click at [92, 101] on link "Quotes" at bounding box center [64, 101] width 110 height 21
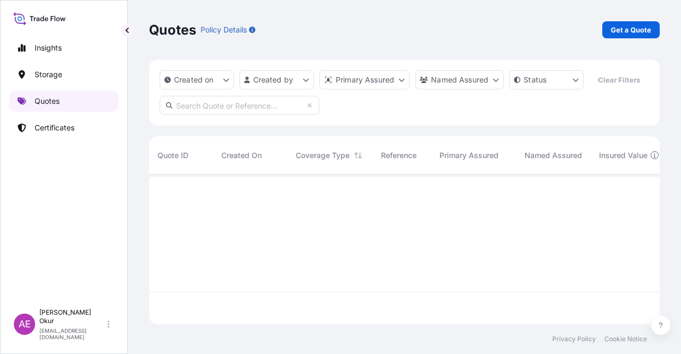
scroll to position [147, 503]
click at [618, 37] on link "Get a Quote" at bounding box center [631, 29] width 57 height 17
select select "Ocean Vessel"
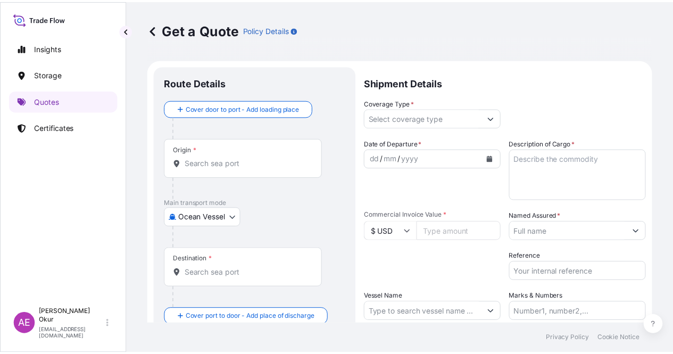
scroll to position [17, 0]
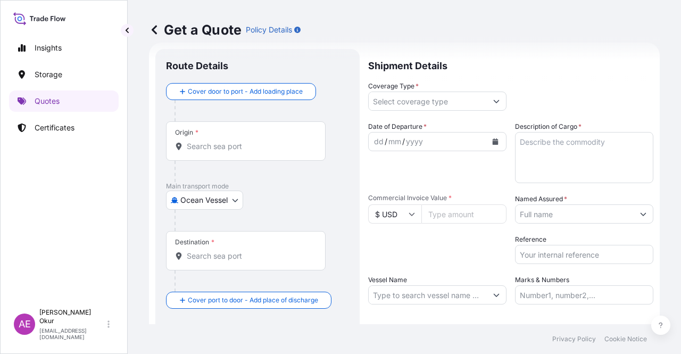
click at [262, 130] on div "Origin *" at bounding box center [246, 140] width 160 height 39
click at [262, 141] on input "Origin *" at bounding box center [250, 146] width 126 height 11
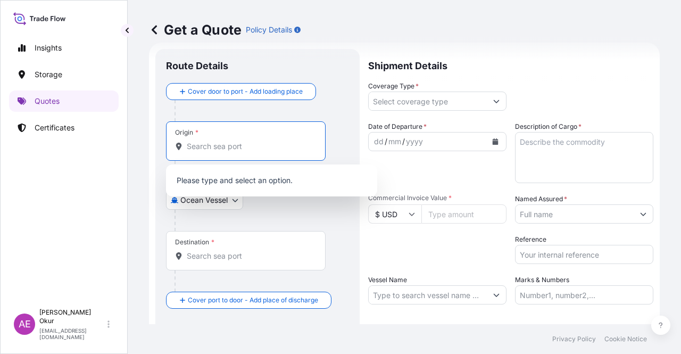
paste input "[GEOGRAPHIC_DATA]"
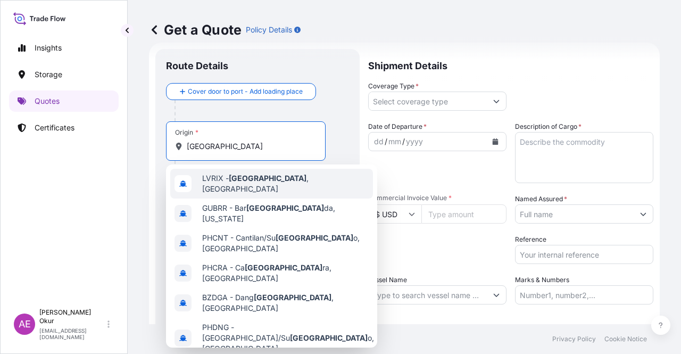
click at [277, 187] on div "LVRIX - [GEOGRAPHIC_DATA] , [GEOGRAPHIC_DATA]" at bounding box center [271, 184] width 203 height 30
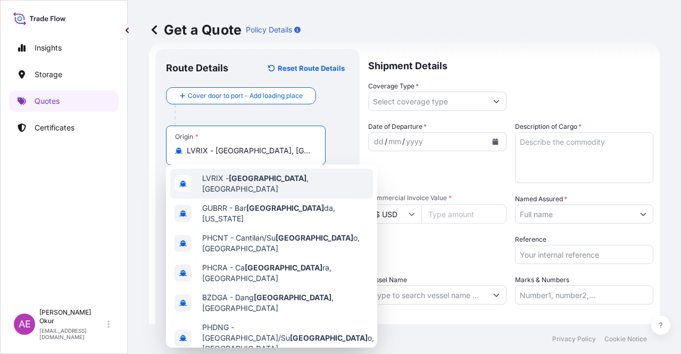
type input "LVRIX - [GEOGRAPHIC_DATA], [GEOGRAPHIC_DATA]"
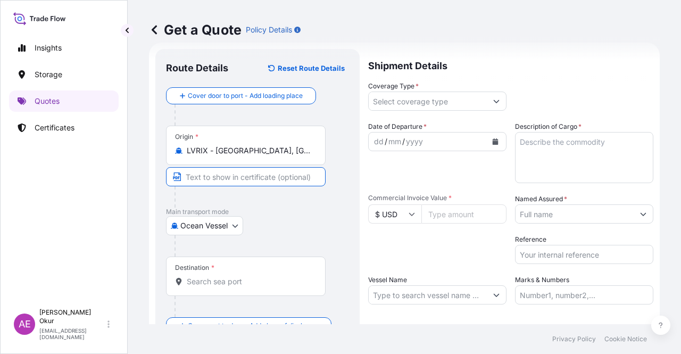
click at [230, 180] on input "Text to appear on certificate" at bounding box center [246, 176] width 160 height 19
paste input "[GEOGRAPHIC_DATA]"
type input "[GEOGRAPHIC_DATA] / [GEOGRAPHIC_DATA]"
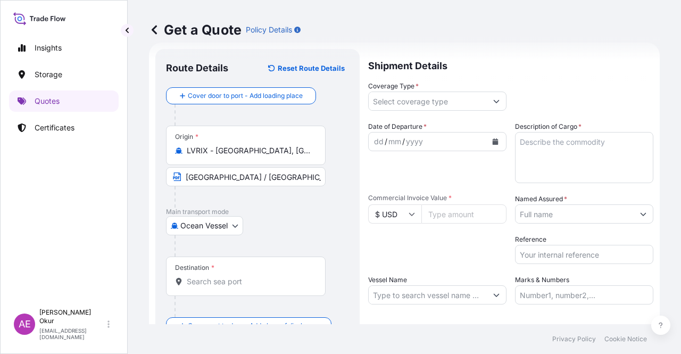
click at [232, 264] on div "Destination *" at bounding box center [246, 276] width 160 height 39
click at [232, 276] on input "Destination *" at bounding box center [250, 281] width 126 height 11
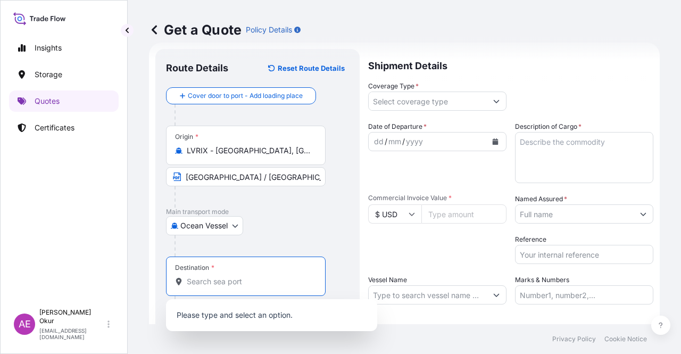
paste input "[GEOGRAPHIC_DATA]"
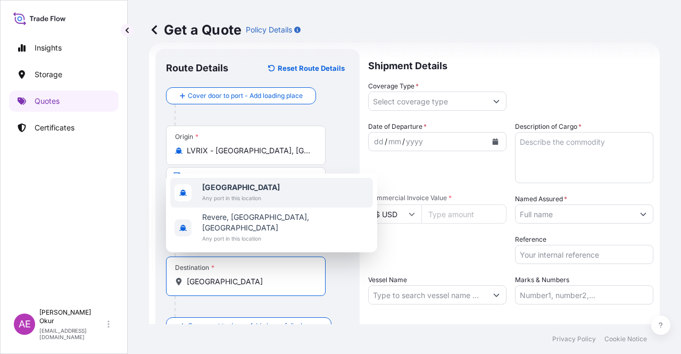
click at [256, 203] on span "Any port in this location" at bounding box center [241, 198] width 78 height 11
type input "[GEOGRAPHIC_DATA]"
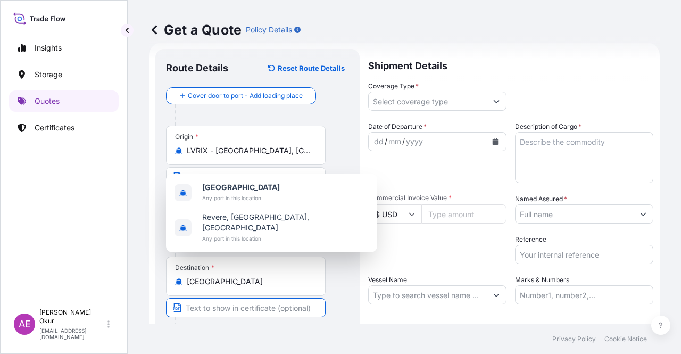
click at [227, 311] on input "Text to appear on certificate" at bounding box center [246, 307] width 160 height 19
paste input "LIBYA FOR ORDERS"
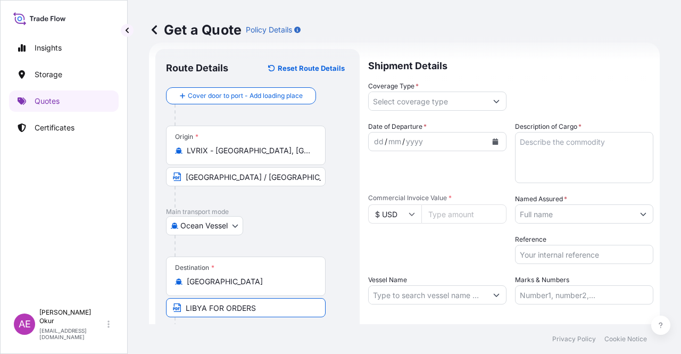
type input "LIBYA FOR ORDERS"
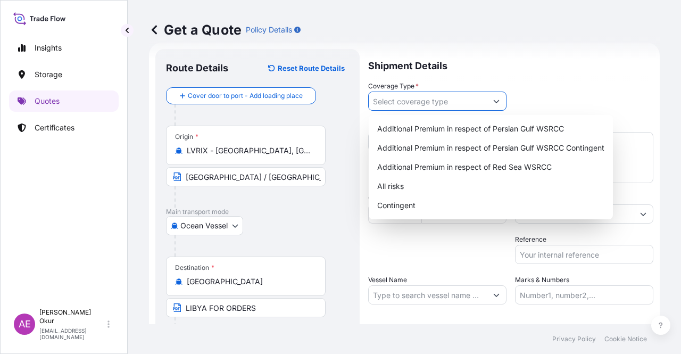
click at [418, 100] on input "Coverage Type *" at bounding box center [428, 101] width 118 height 19
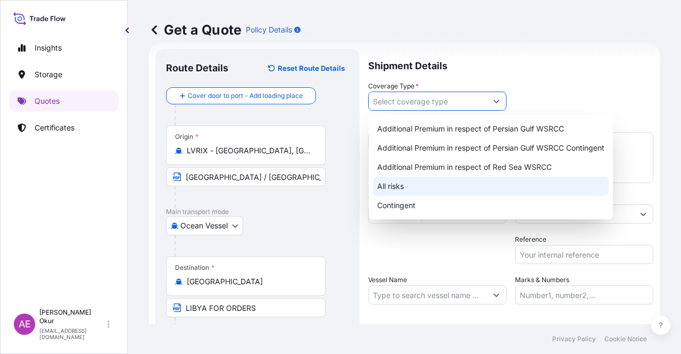
click at [402, 190] on div "All risks" at bounding box center [491, 186] width 236 height 19
type input "All risks"
click at [448, 189] on div "All risks" at bounding box center [491, 186] width 236 height 19
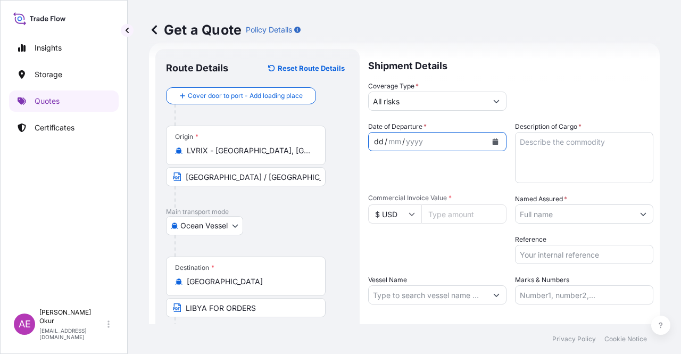
click at [374, 143] on div "dd" at bounding box center [379, 141] width 12 height 13
click at [546, 152] on textarea "Description of Cargo *" at bounding box center [584, 157] width 138 height 51
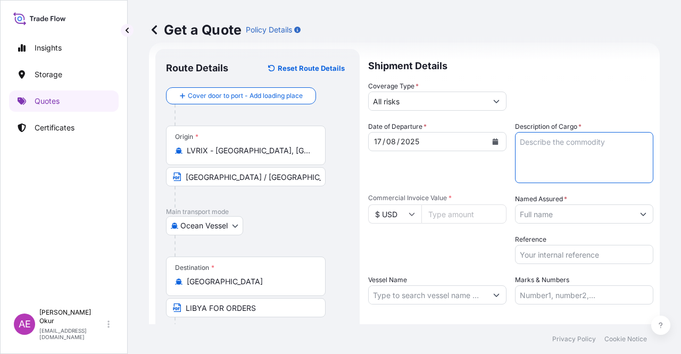
paste textarea "MTBE"
type textarea "MTBE"
click at [444, 206] on input "Commercial Invoice Value *" at bounding box center [464, 213] width 85 height 19
paste input "27563720.23"
type input "27563720.23"
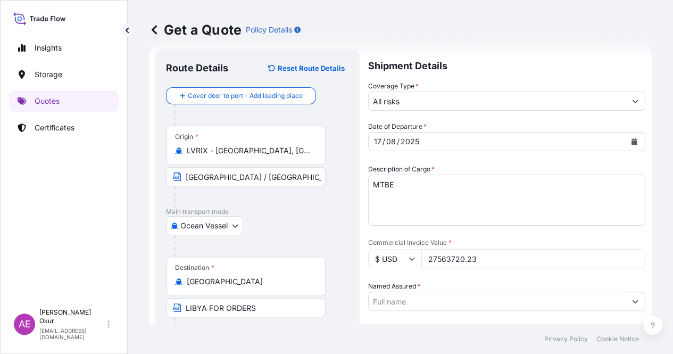
click at [579, 292] on input "Named Assured *" at bounding box center [497, 301] width 257 height 19
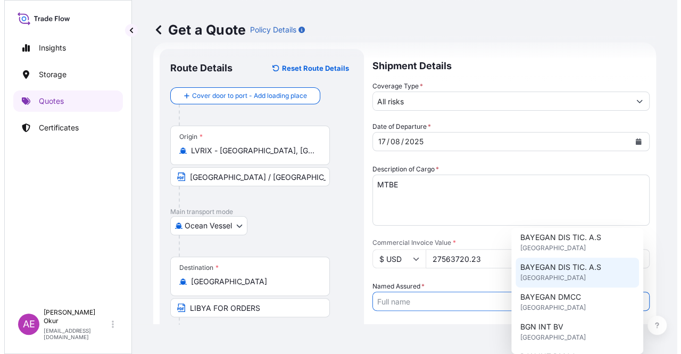
scroll to position [160, 0]
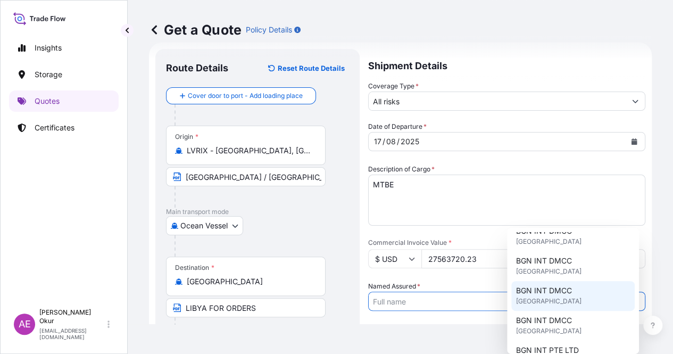
click at [559, 293] on span "BGN INT DMCC" at bounding box center [544, 290] width 56 height 11
type input "BGN INT DMCC"
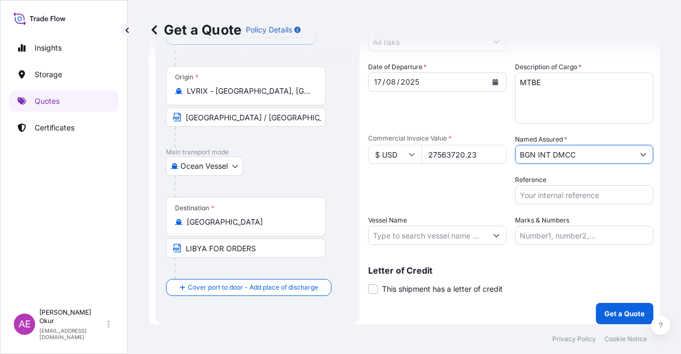
scroll to position [83, 0]
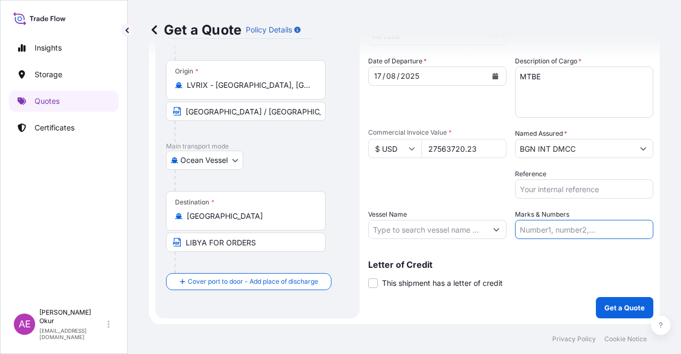
click at [555, 221] on input "Marks & Numbers" at bounding box center [584, 229] width 138 height 19
drag, startPoint x: 586, startPoint y: 228, endPoint x: 464, endPoint y: 227, distance: 122.5
click at [462, 227] on div "Date of Departure * [DATE] Cargo Category * LPG, Crude Oil, Utility Fuel, Mid D…" at bounding box center [510, 147] width 285 height 183
drag, startPoint x: 615, startPoint y: 226, endPoint x: 586, endPoint y: 230, distance: 30.1
click at [586, 230] on input "Quantity M/[PERSON_NAME]: 495,000 Premium: USD 57,03" at bounding box center [584, 229] width 138 height 19
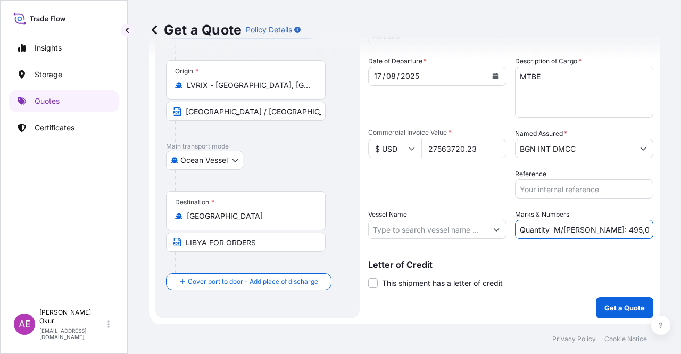
paste input "32.500,98"
drag, startPoint x: 621, startPoint y: 223, endPoint x: 664, endPoint y: 225, distance: 42.6
click at [681, 226] on div "Get a Quote Policy Details Route Details Reset Route Details Cover door to port…" at bounding box center [405, 162] width 554 height 324
click at [606, 225] on input "Quantity M/[PERSON_NAME]: 32.500,98 Premium: USD 57,03" at bounding box center [584, 229] width 138 height 19
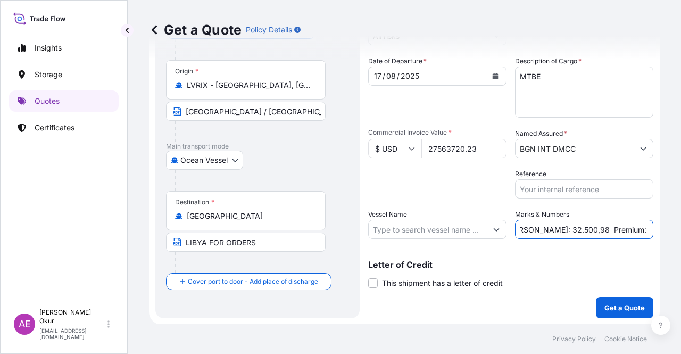
drag, startPoint x: 632, startPoint y: 229, endPoint x: 681, endPoint y: 229, distance: 48.4
click at [681, 228] on div "Get a Quote Policy Details Route Details Reset Route Details Cover door to port…" at bounding box center [405, 162] width 554 height 324
paste input "4.444,76"
type input "Quantity M/[PERSON_NAME]: 32.500,98 Premium: USD 4.444,76"
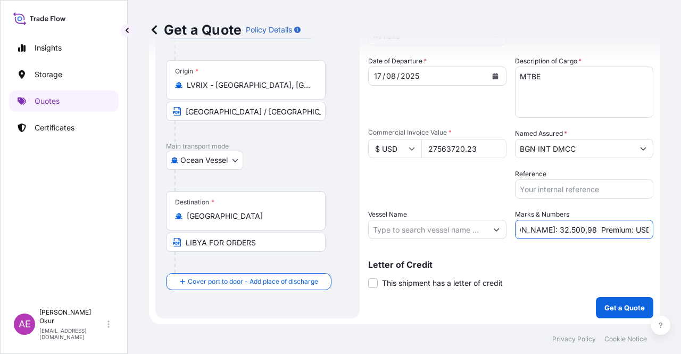
scroll to position [0, 0]
click at [426, 208] on div "Date of Departure * [DATE] Cargo Category * LPG, Crude Oil, Utility Fuel, Mid D…" at bounding box center [510, 147] width 285 height 183
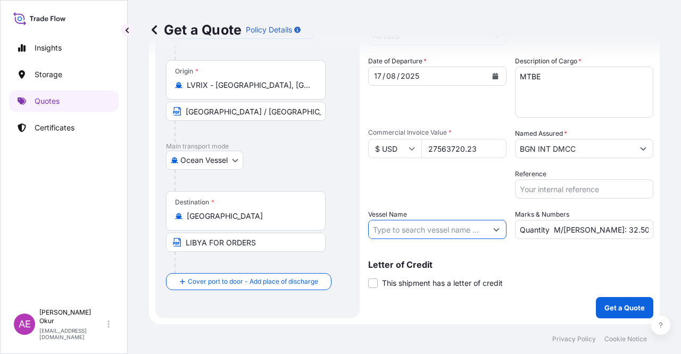
click at [414, 224] on input "Vessel Name" at bounding box center [428, 229] width 118 height 19
paste input "NAVIG8 GALLANTRY"
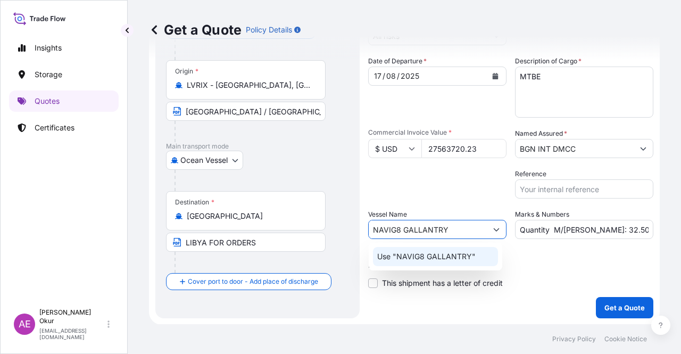
click at [487, 256] on div "Use "NAVIG8 GALLANTRY"" at bounding box center [435, 256] width 125 height 19
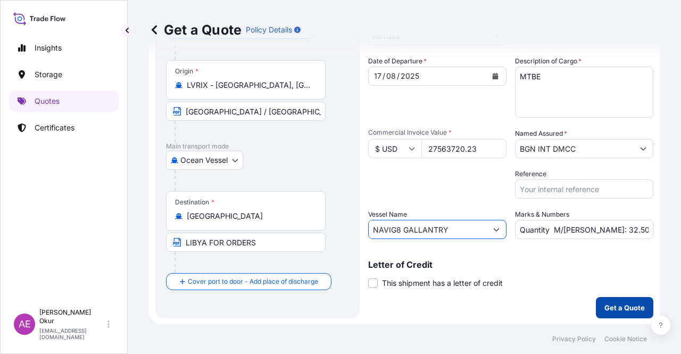
type input "NAVIG8 GALLANTRY"
click at [609, 307] on p "Get a Quote" at bounding box center [625, 307] width 40 height 11
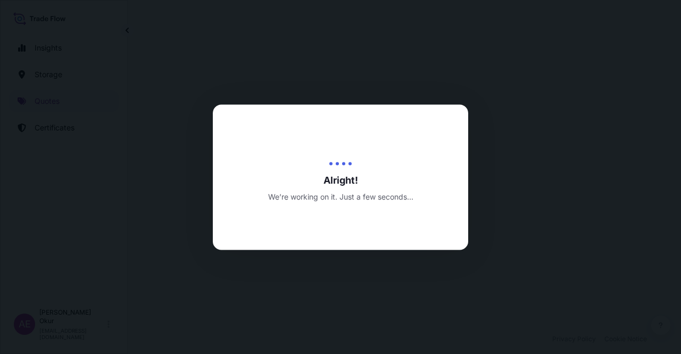
select select "Ocean Vessel"
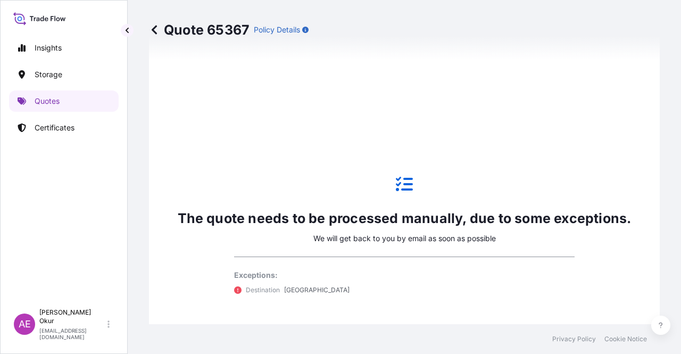
scroll to position [630, 0]
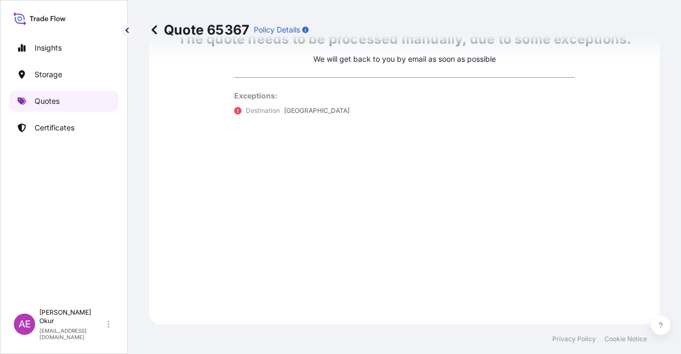
click at [96, 101] on link "Quotes" at bounding box center [64, 101] width 110 height 21
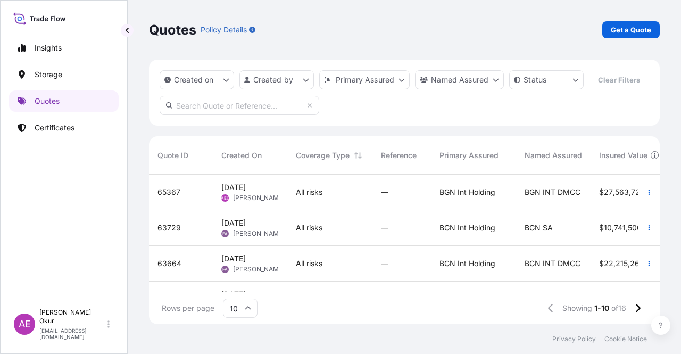
click at [302, 195] on span "All risks" at bounding box center [309, 192] width 27 height 11
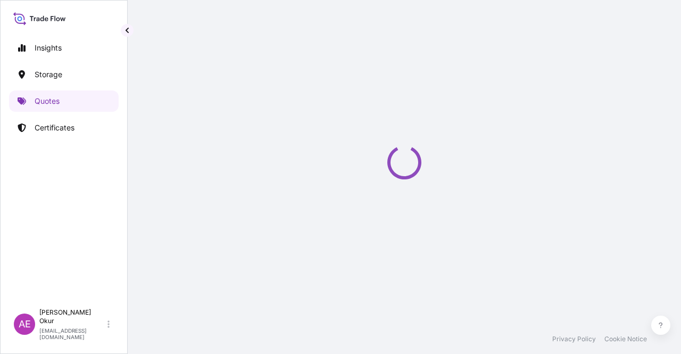
select select "Ocean Vessel"
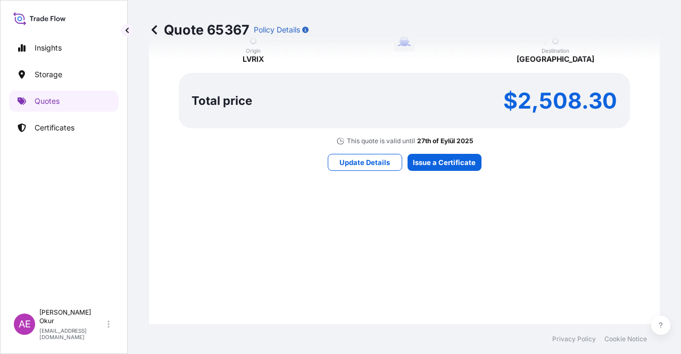
scroll to position [737, 0]
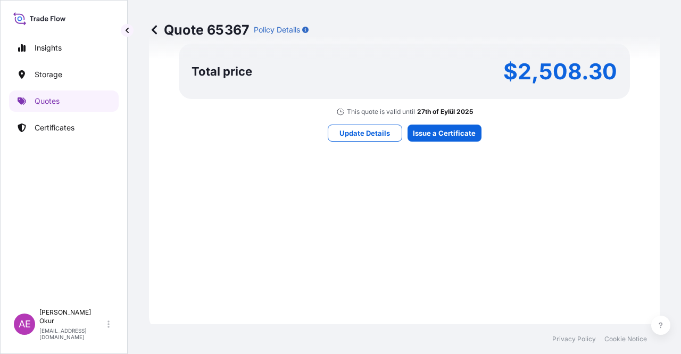
click at [453, 121] on div "Here's your insurance offer Primary Assured BGN Int Holding All risk coverage C…" at bounding box center [404, 5] width 481 height 619
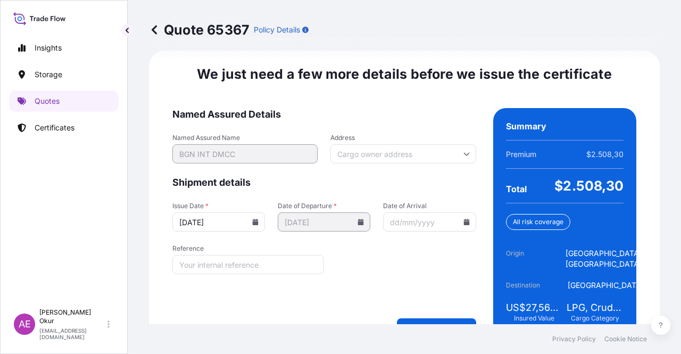
scroll to position [1340, 0]
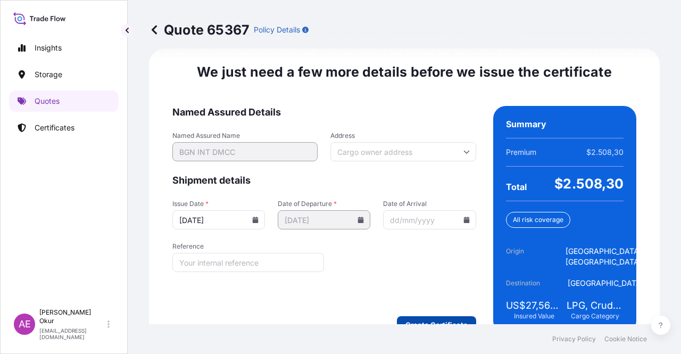
click at [439, 291] on form "Named Assured Details Named Assured Name BGN INT DMCC Address Shipment details …" at bounding box center [324, 219] width 304 height 227
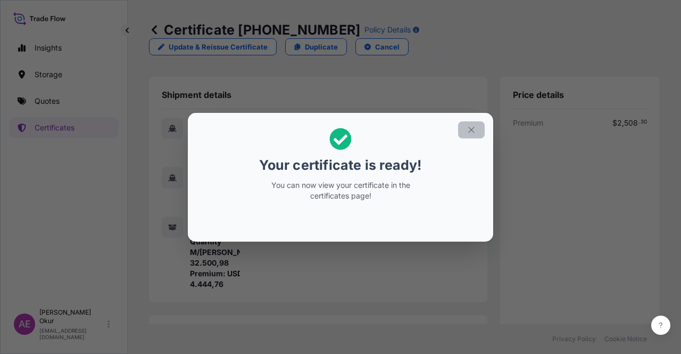
click at [475, 134] on icon "button" at bounding box center [472, 130] width 10 height 10
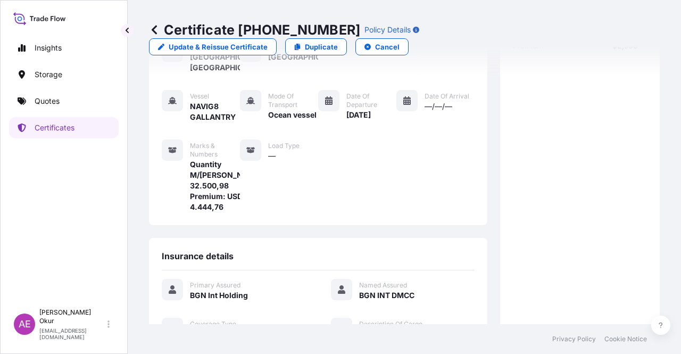
scroll to position [245, 0]
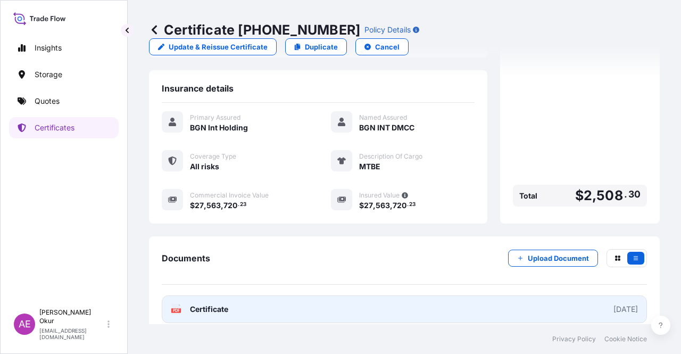
click at [211, 304] on span "Certificate" at bounding box center [209, 309] width 38 height 11
